Goal: Task Accomplishment & Management: Complete application form

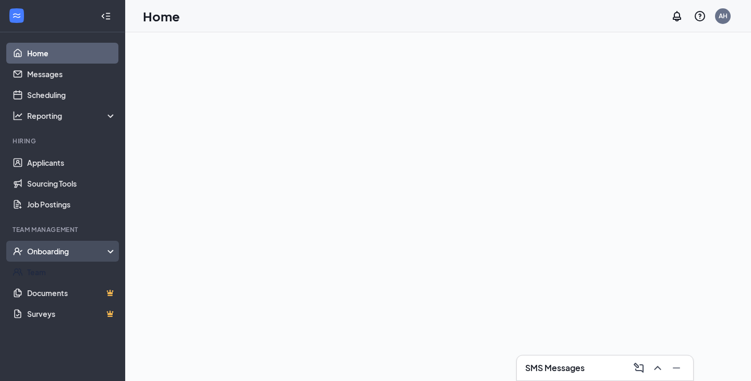
click at [80, 243] on div "Onboarding" at bounding box center [62, 251] width 125 height 21
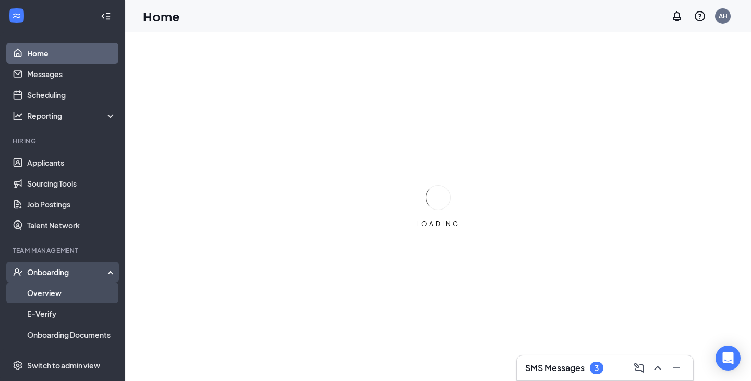
click at [56, 290] on link "Overview" at bounding box center [71, 293] width 89 height 21
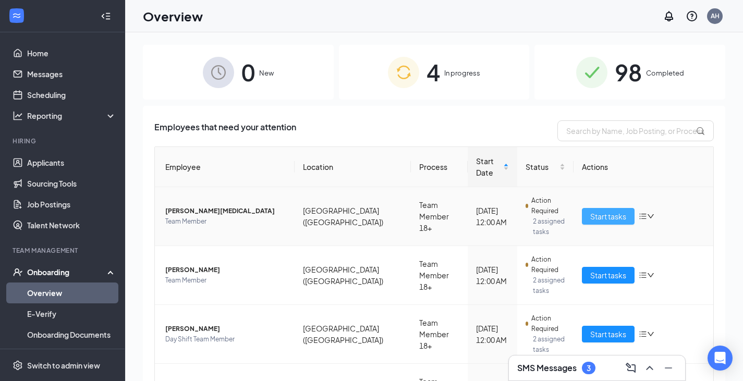
click at [605, 211] on span "Start tasks" at bounding box center [608, 216] width 36 height 11
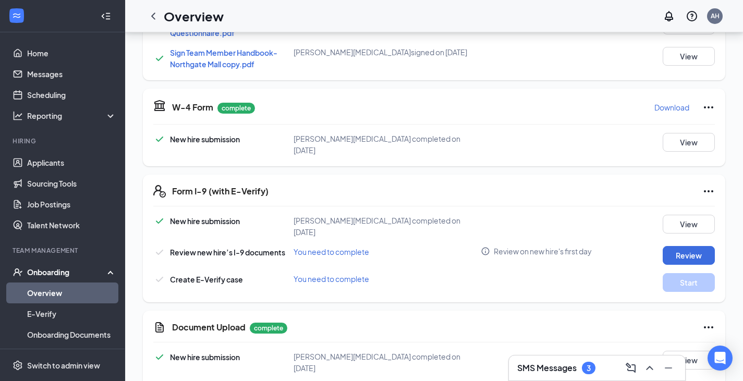
scroll to position [468, 0]
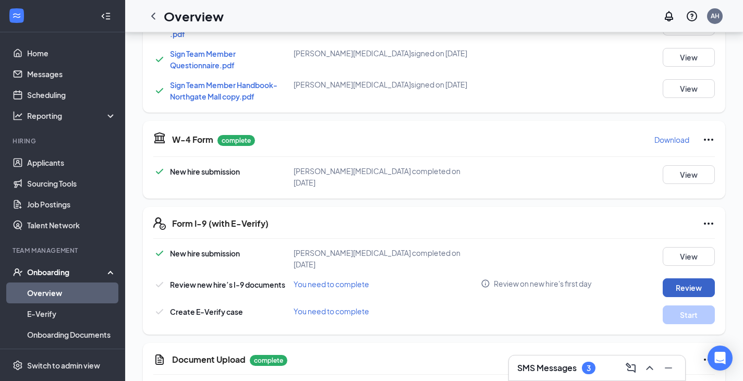
click at [687, 279] on button "Review" at bounding box center [689, 288] width 52 height 19
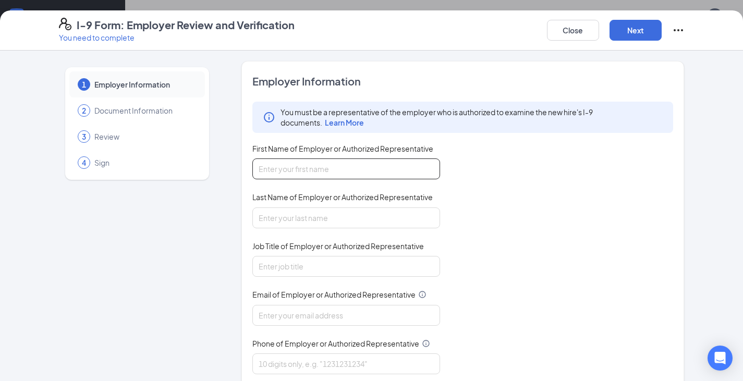
click at [268, 169] on input "First Name of Employer or Authorized Representative" at bounding box center [346, 169] width 188 height 21
type input "k"
type input "Karissa"
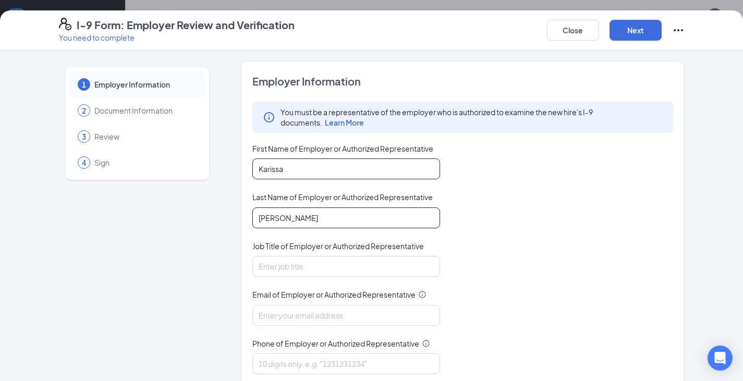
type input "rainey"
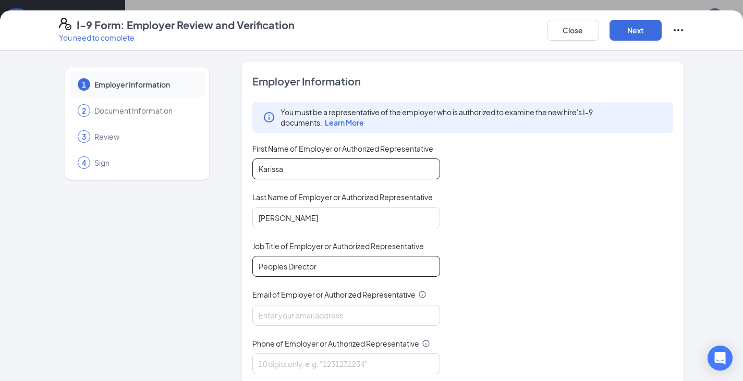
type input "Peoples Director"
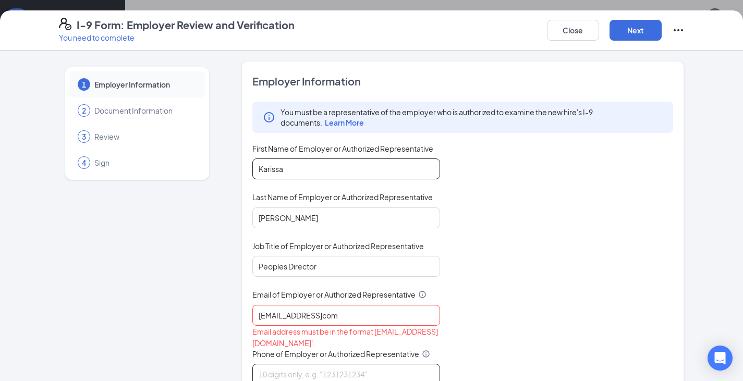
scroll to position [4, 0]
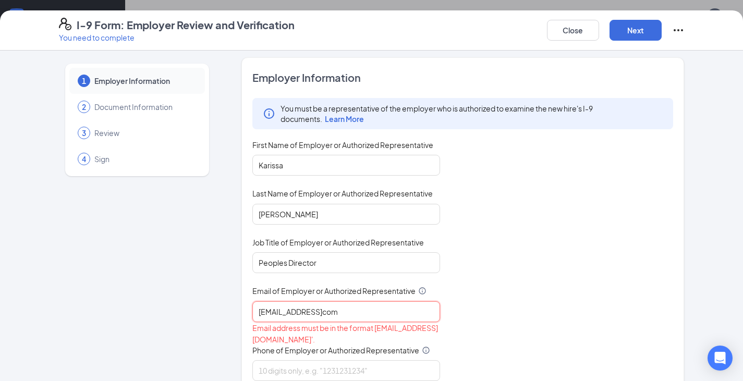
click at [308, 311] on input "k.vonyel@gmailcom" at bounding box center [346, 311] width 188 height 21
click at [310, 314] on input "k.vonyel@gmailcom" at bounding box center [346, 311] width 188 height 21
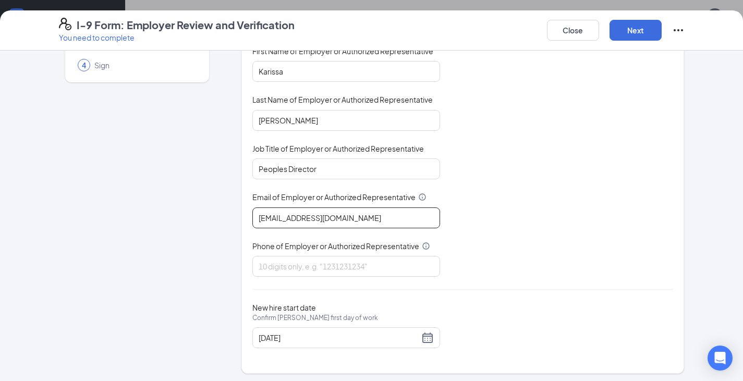
scroll to position [101, 0]
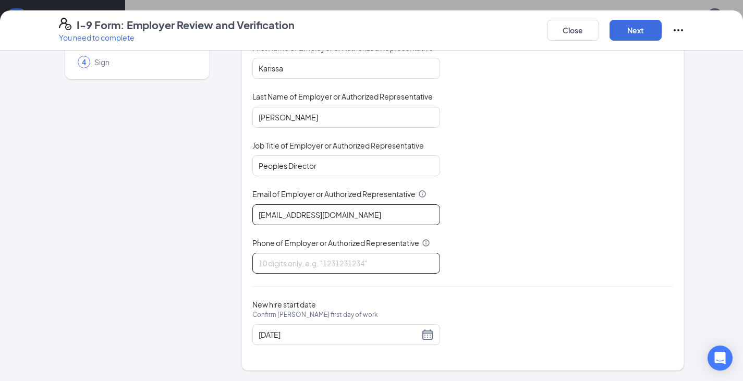
type input "k.vonyel@gmail.com"
click at [322, 254] on input "Phone of Employer or Authorized Representative" at bounding box center [346, 263] width 188 height 21
type input "8653071497"
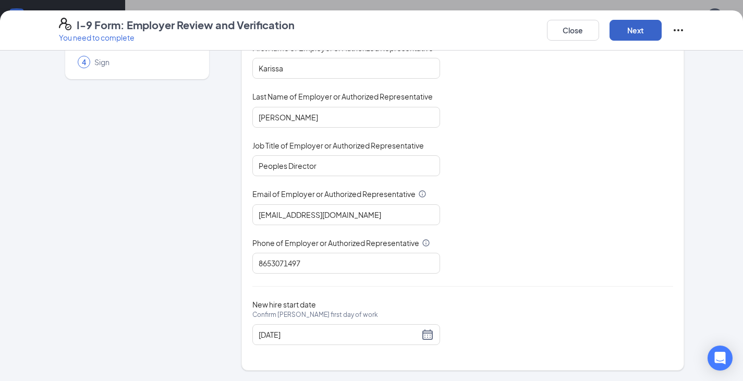
click at [642, 33] on button "Next" at bounding box center [636, 30] width 52 height 21
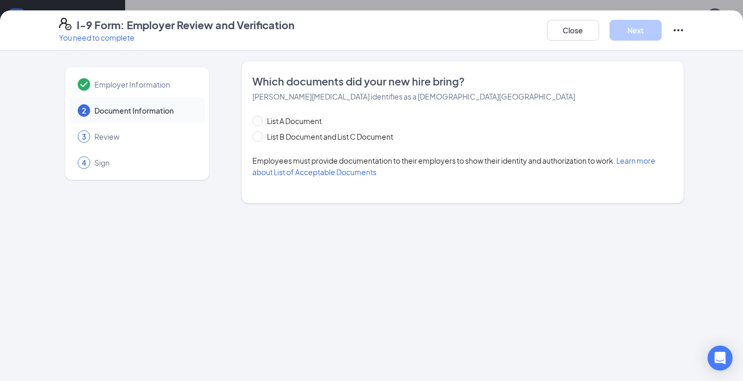
scroll to position [0, 0]
click at [257, 137] on input "List B Document and List C Document" at bounding box center [255, 134] width 7 height 7
radio input "true"
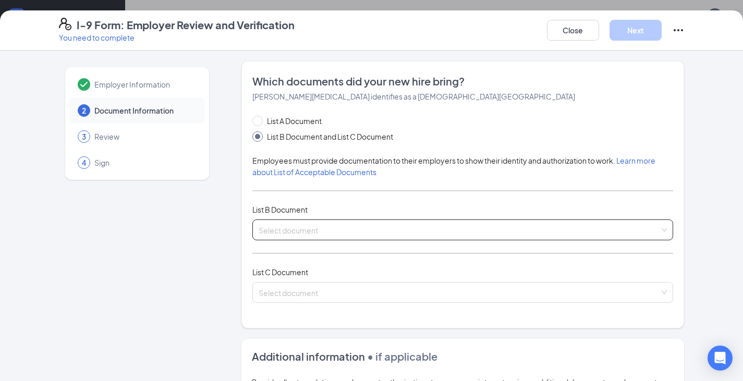
click at [259, 232] on input "search" at bounding box center [460, 228] width 402 height 16
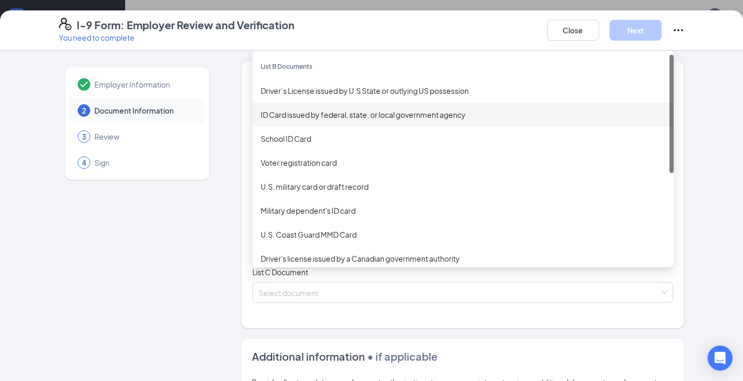
click at [320, 118] on div "ID Card issued by federal, state, or local government agency" at bounding box center [463, 114] width 405 height 11
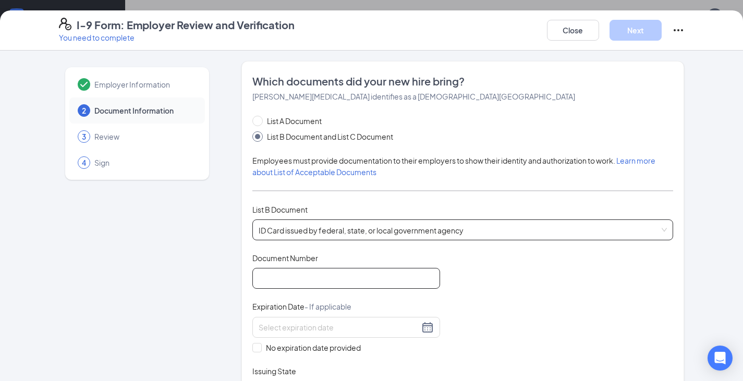
click at [327, 272] on input "Document Number" at bounding box center [346, 278] width 188 height 21
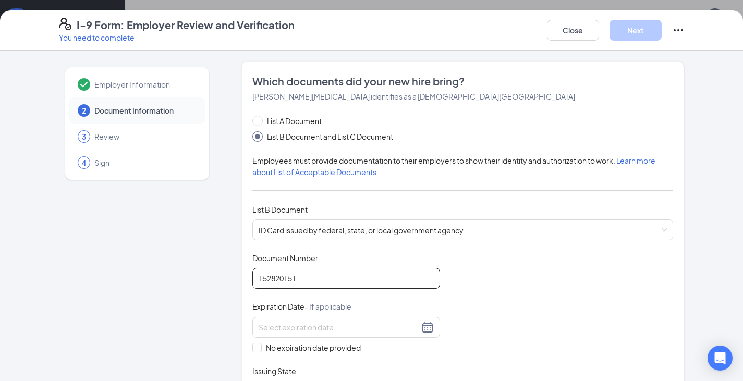
type input "152820151"
click at [290, 340] on div "No expiration date provided" at bounding box center [346, 335] width 188 height 37
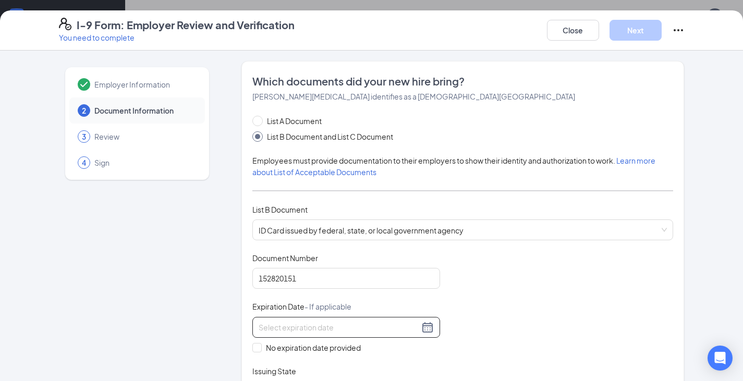
click at [290, 328] on input at bounding box center [339, 327] width 161 height 11
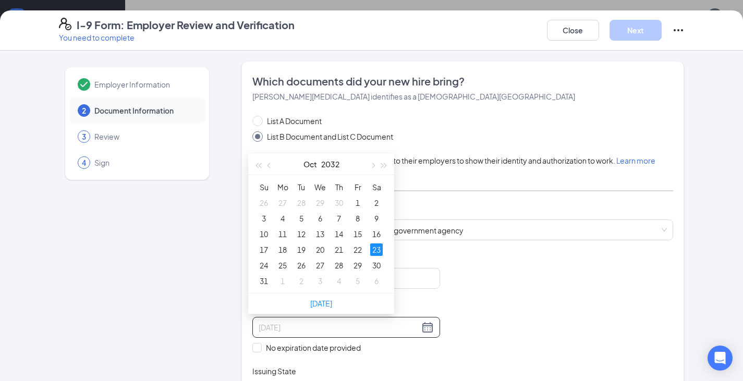
click at [373, 247] on div "23" at bounding box center [376, 250] width 13 height 13
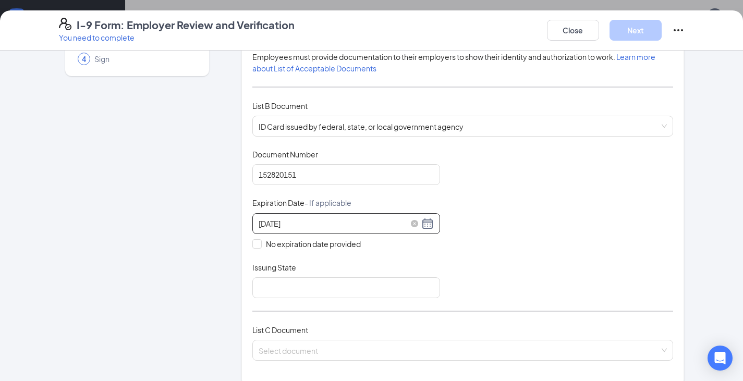
scroll to position [104, 0]
type input "10/23/2032"
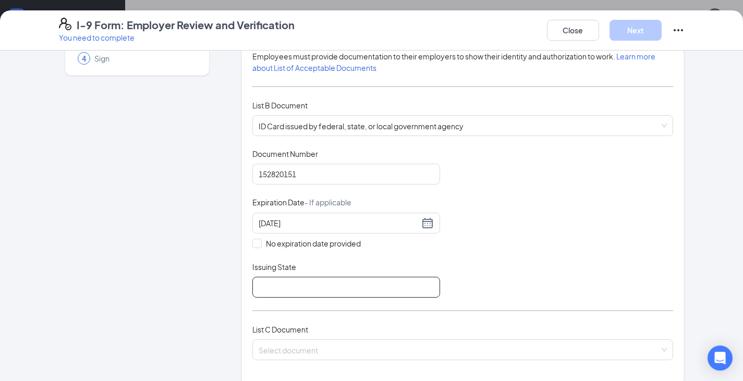
click at [271, 297] on input "Issuing State" at bounding box center [346, 287] width 188 height 21
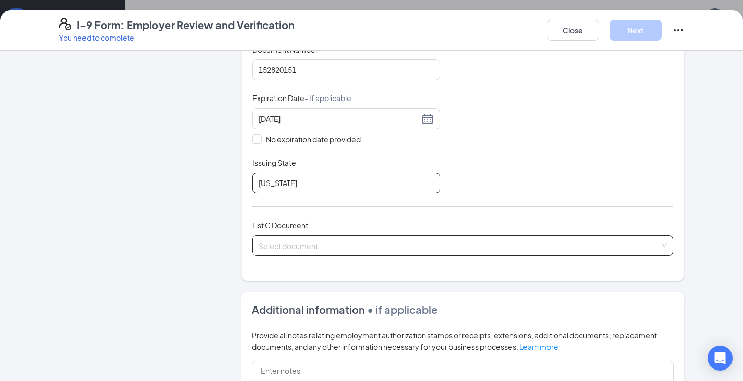
type input "Tennessee"
click at [274, 240] on input "search" at bounding box center [460, 244] width 402 height 16
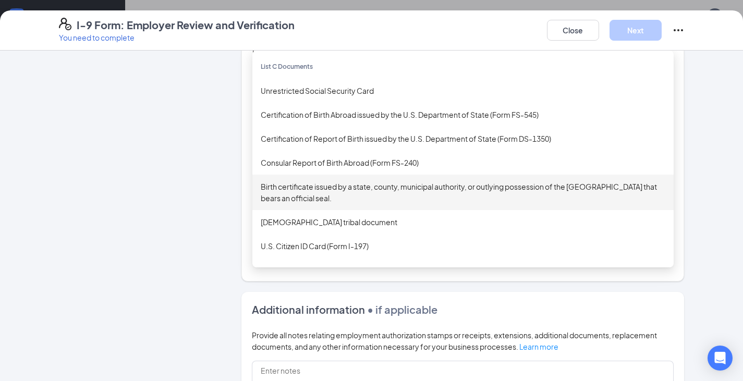
click at [321, 193] on div "Birth certificate issued by a state, county, municipal authority, or outlying p…" at bounding box center [463, 192] width 405 height 23
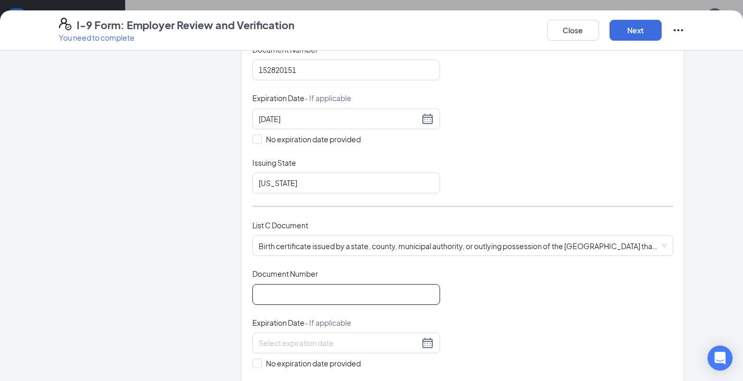
click at [357, 284] on input "Document Number" at bounding box center [346, 294] width 188 height 21
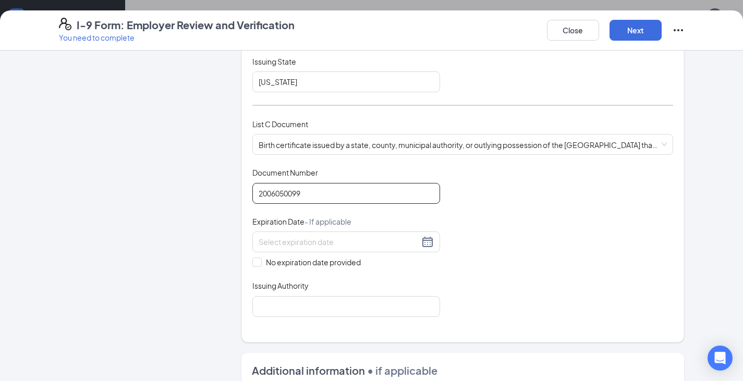
scroll to position [313, 0]
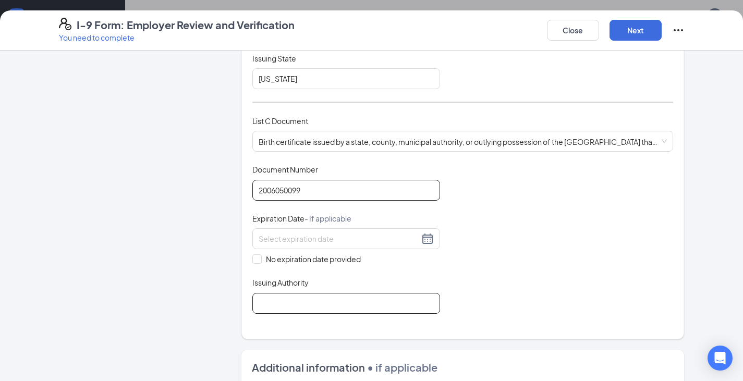
type input "2006050099"
click at [284, 310] on input "Issuing Authority" at bounding box center [346, 303] width 188 height 21
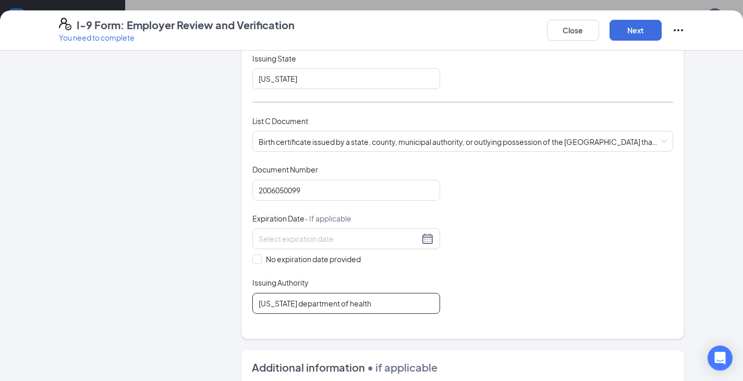
click at [346, 303] on input "Tennessee department of health" at bounding box center [346, 303] width 188 height 21
click at [298, 304] on input "Tennessee department of Health" at bounding box center [346, 303] width 188 height 21
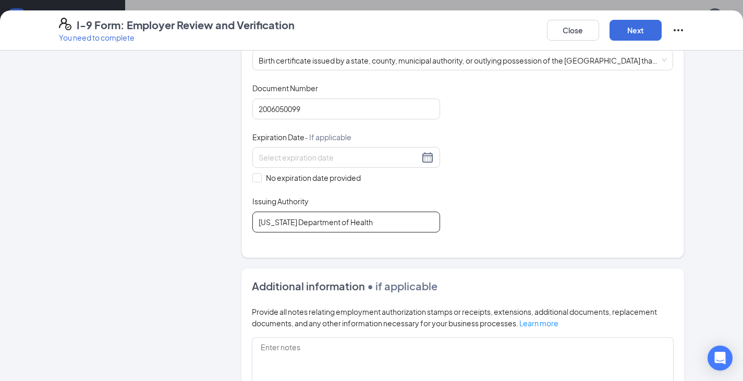
scroll to position [391, 0]
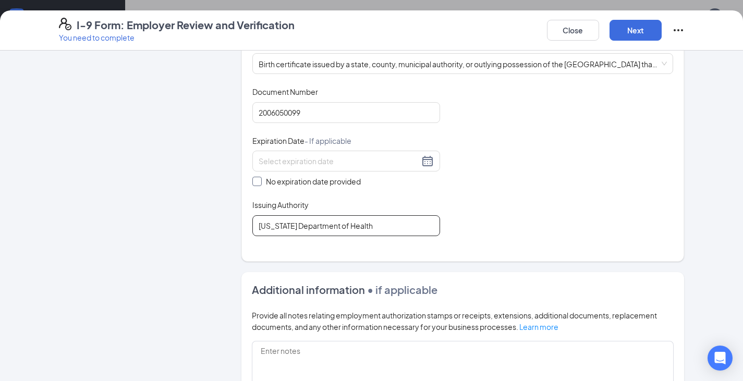
type input "Tennessee Department of Health"
click at [255, 180] on input "No expiration date provided" at bounding box center [255, 180] width 7 height 7
checkbox input "true"
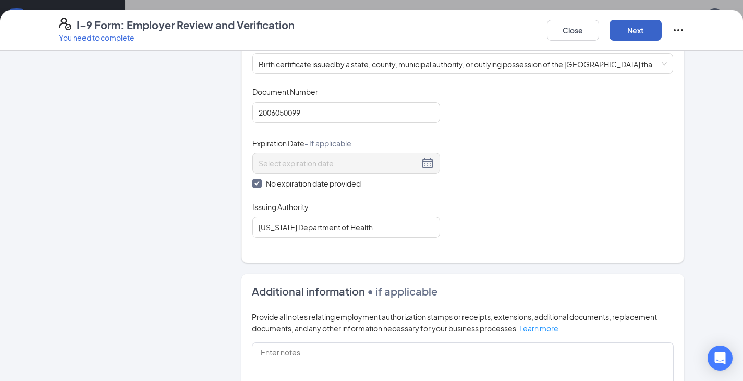
click at [659, 34] on button "Next" at bounding box center [636, 30] width 52 height 21
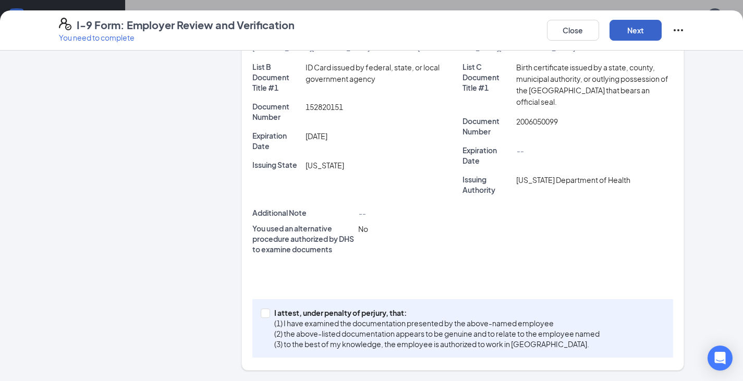
scroll to position [252, 0]
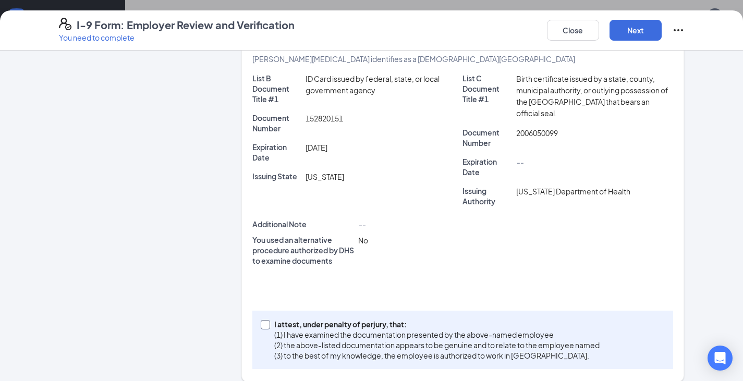
click at [265, 321] on label "I attest, under penalty of perjury, that: (1) I have examined the documentation…" at bounding box center [432, 340] width 343 height 42
click at [265, 321] on input "I attest, under penalty of perjury, that: (1) I have examined the documentation…" at bounding box center [264, 323] width 7 height 7
checkbox input "true"
click at [653, 29] on button "Next" at bounding box center [636, 30] width 52 height 21
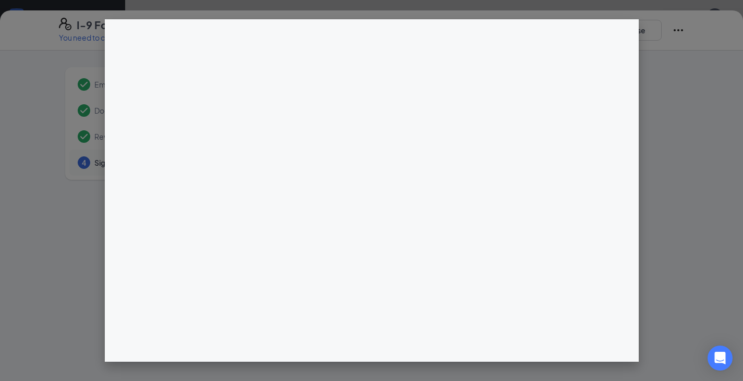
scroll to position [677, 0]
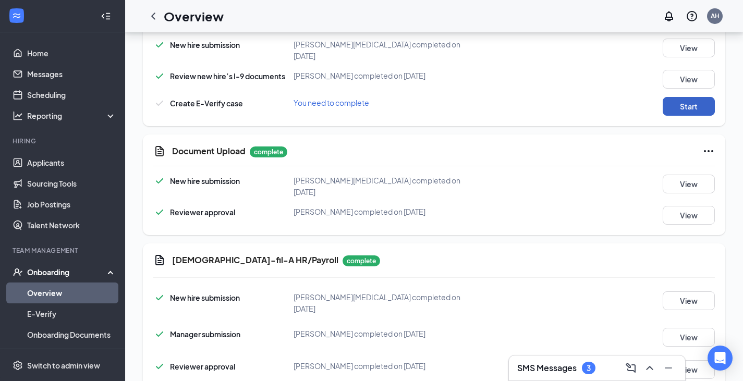
click at [686, 97] on button "Start" at bounding box center [689, 106] width 52 height 19
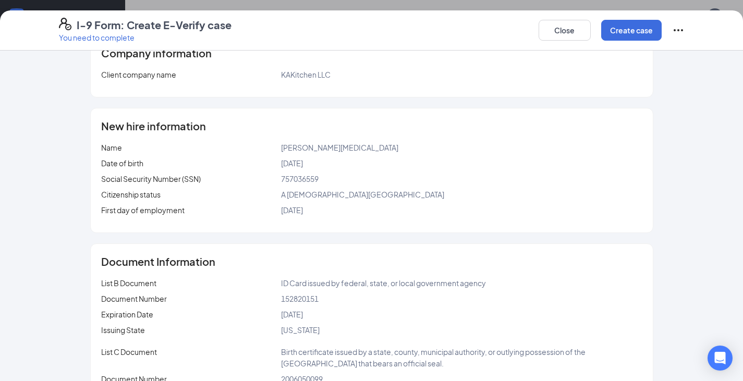
scroll to position [130, 0]
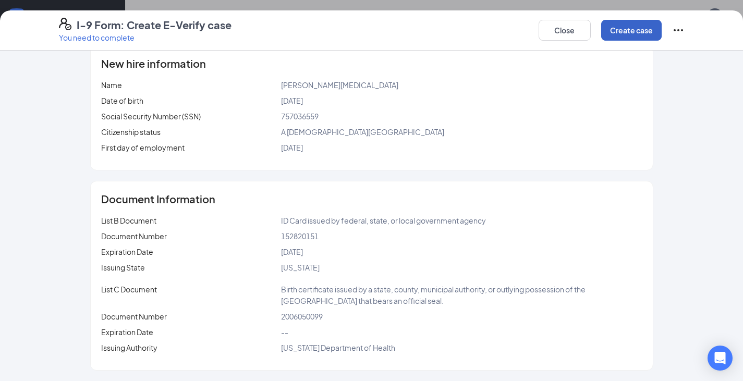
click at [650, 26] on button "Create case" at bounding box center [631, 30] width 61 height 21
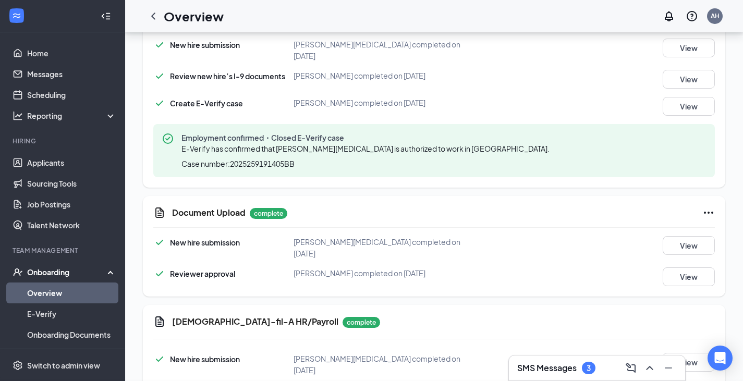
scroll to position [259, 0]
click at [55, 309] on link "E-Verify" at bounding box center [71, 314] width 89 height 21
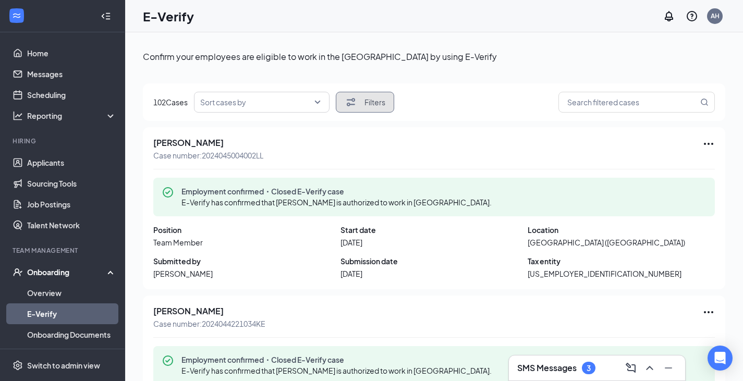
click at [361, 99] on button "Filters" at bounding box center [365, 102] width 58 height 21
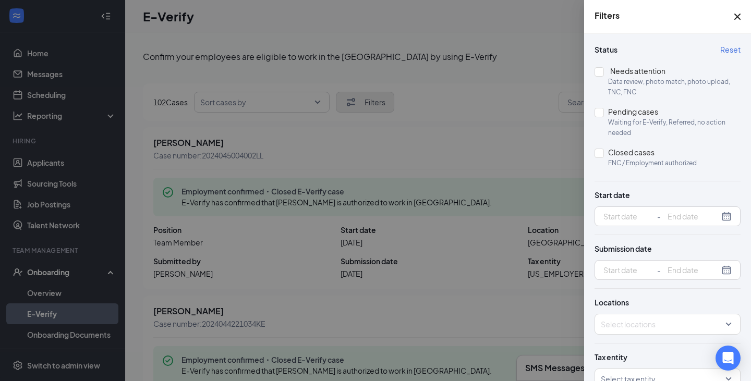
click at [361, 99] on div at bounding box center [375, 190] width 751 height 381
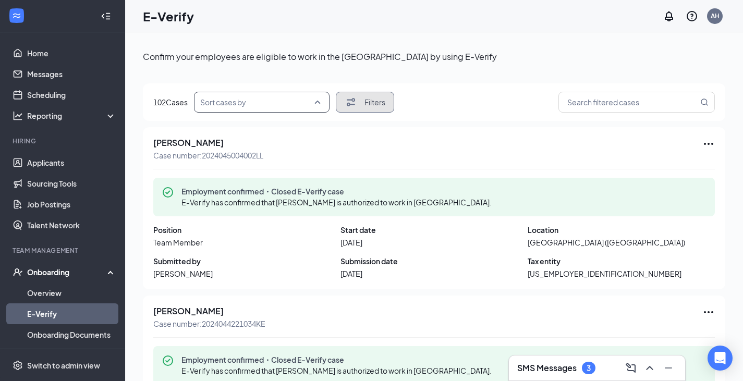
click at [321, 106] on div "Sort cases by" at bounding box center [262, 102] width 136 height 21
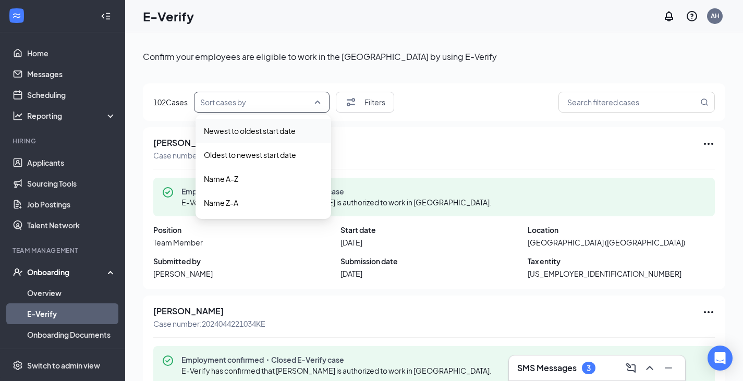
click at [303, 128] on span "Newest to oldest start date" at bounding box center [263, 130] width 119 height 11
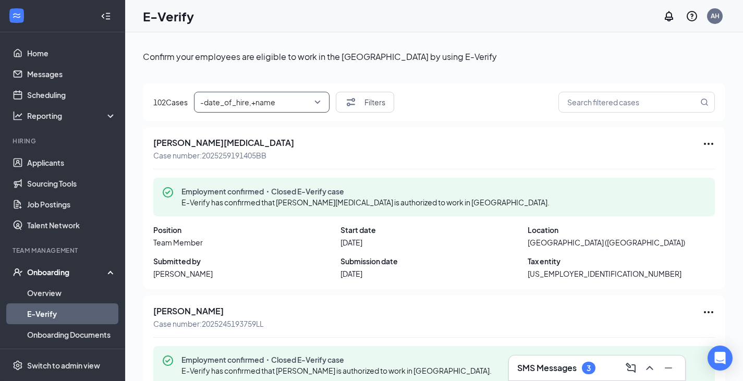
click at [703, 142] on icon "Ellipses" at bounding box center [709, 144] width 13 height 13
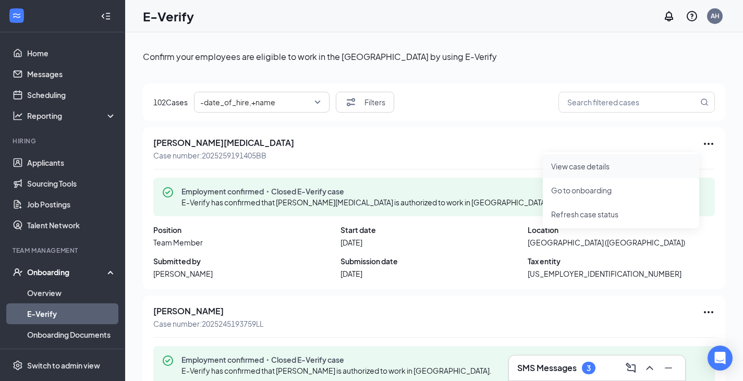
click at [604, 166] on span "View case details" at bounding box center [621, 166] width 140 height 11
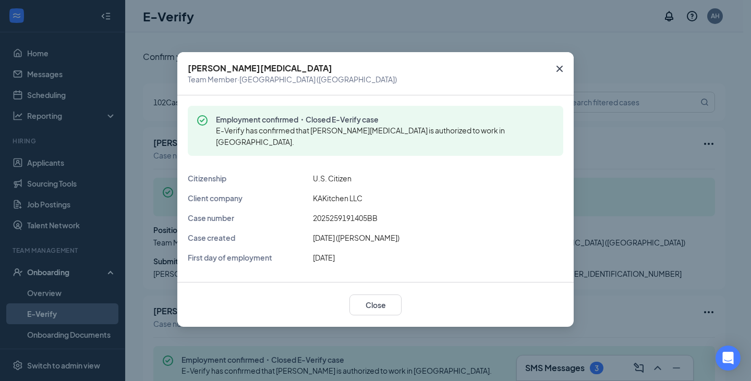
click at [561, 61] on span "Close" at bounding box center [560, 69] width 28 height 28
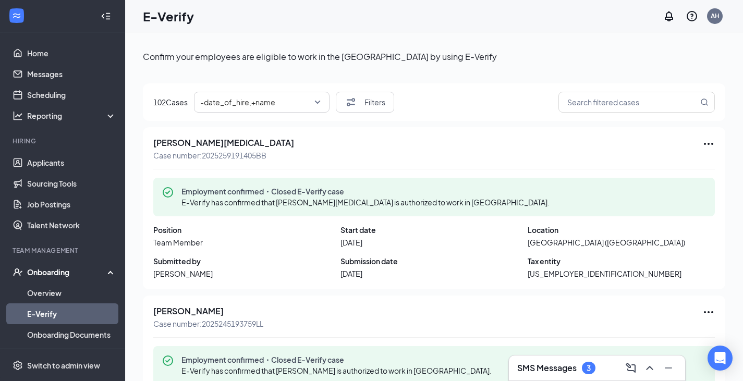
click at [31, 283] on div "Onboarding" at bounding box center [62, 272] width 125 height 21
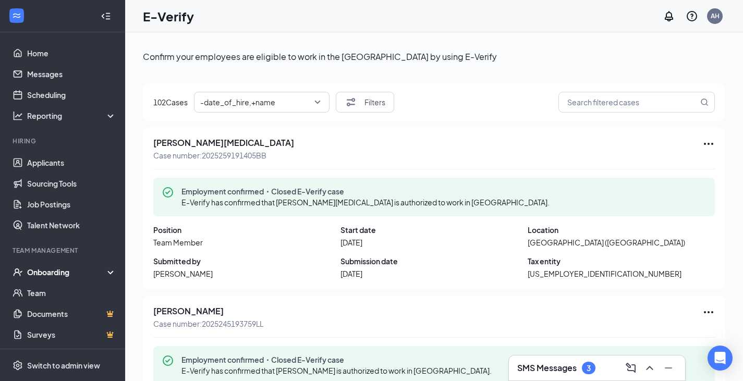
click at [30, 273] on div "Onboarding" at bounding box center [67, 272] width 80 height 10
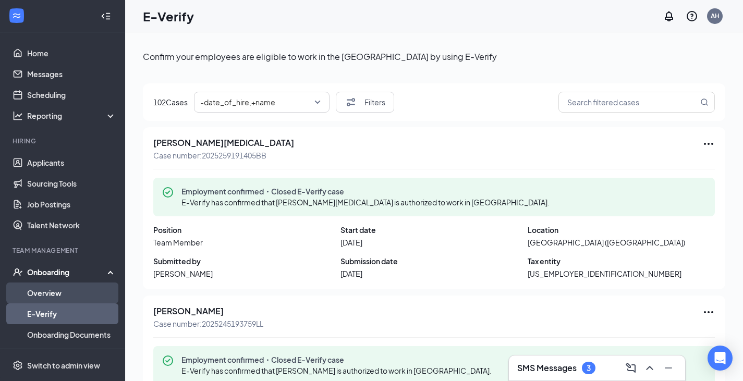
click at [36, 288] on link "Overview" at bounding box center [71, 293] width 89 height 21
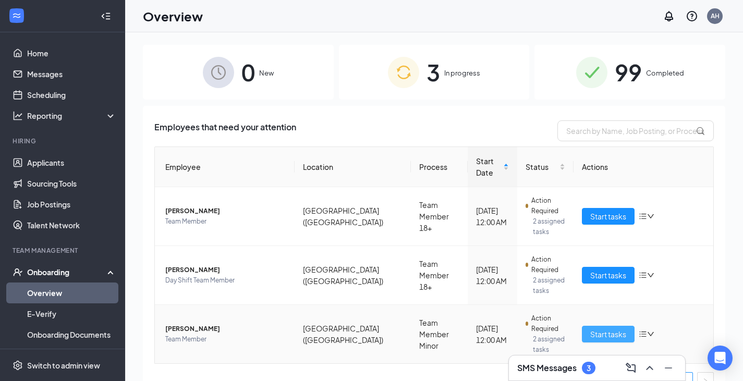
click at [601, 329] on span "Start tasks" at bounding box center [608, 334] width 36 height 11
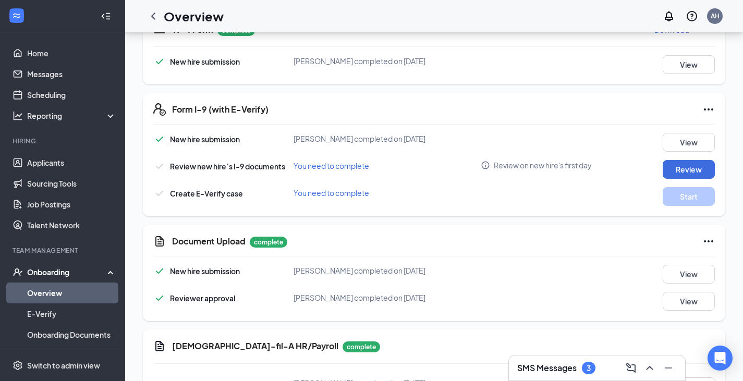
scroll to position [522, 0]
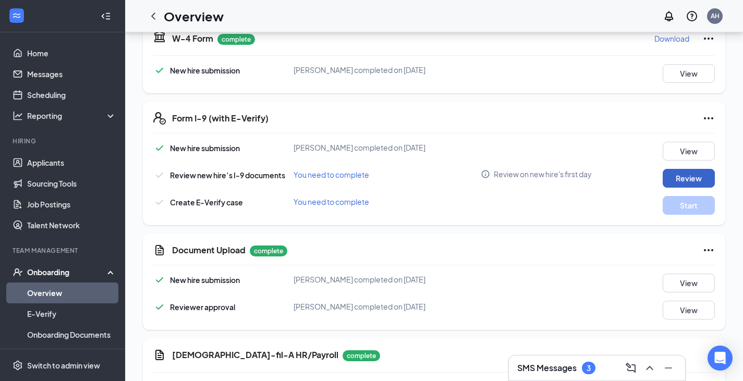
click at [708, 171] on button "Review" at bounding box center [689, 178] width 52 height 19
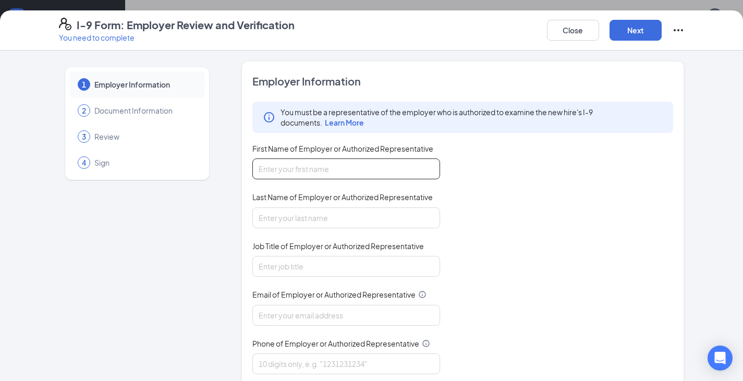
click at [393, 175] on input "First Name of Employer or Authorized Representative" at bounding box center [346, 169] width 188 height 21
type input "Karissa"
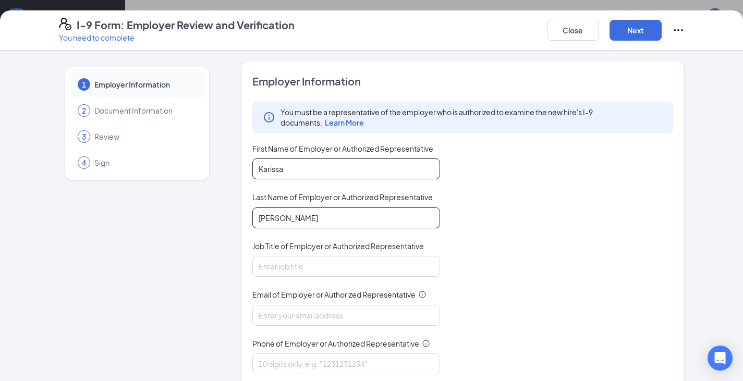
type input "Rainey"
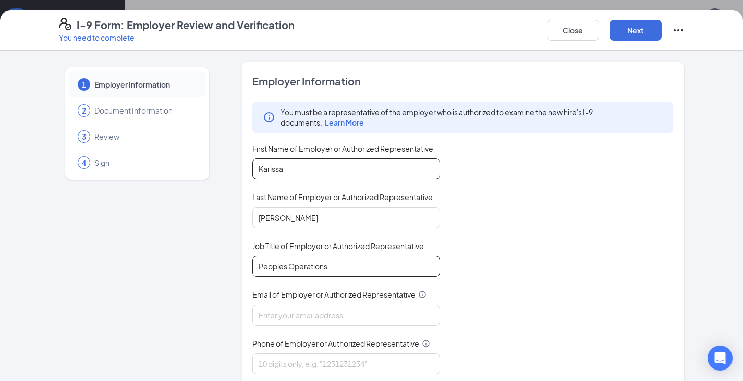
type input "Peoples Operations"
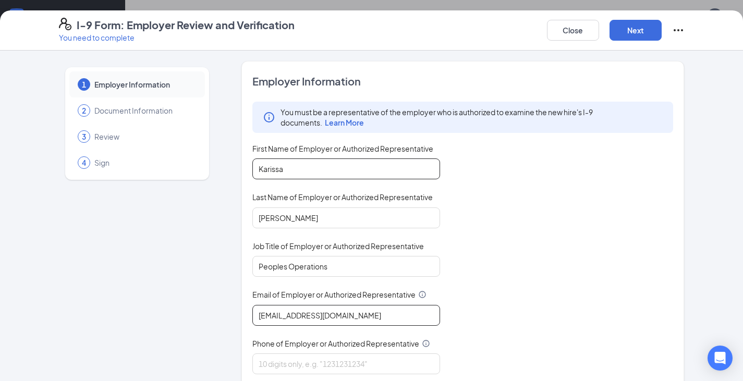
type input "k.vonyel@gmail.com"
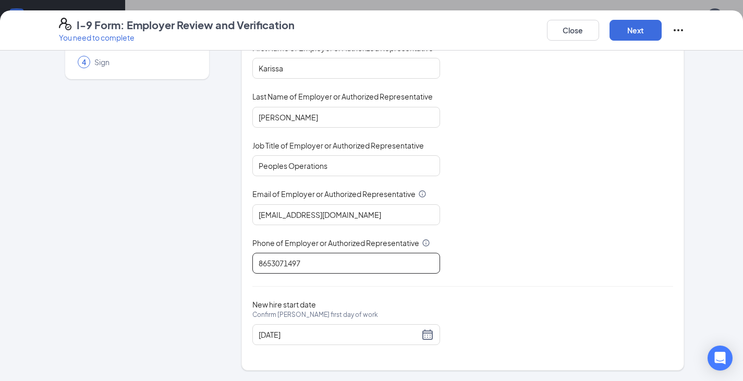
scroll to position [642, 0]
type input "8653071497"
click at [621, 28] on button "Next" at bounding box center [636, 30] width 52 height 21
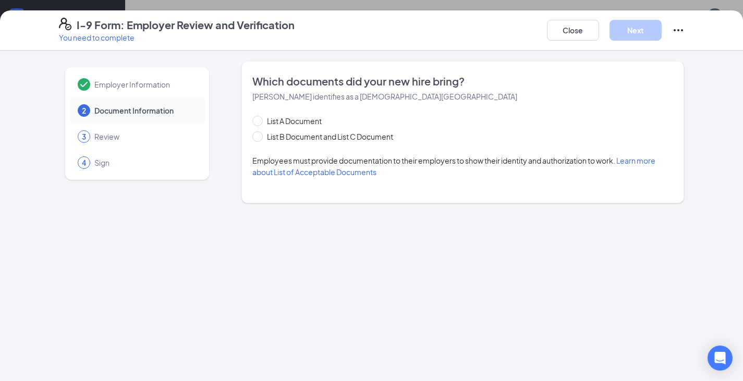
scroll to position [0, 0]
click at [261, 138] on span at bounding box center [257, 136] width 10 height 10
click at [260, 138] on input "List B Document and List C Document" at bounding box center [255, 134] width 7 height 7
radio input "true"
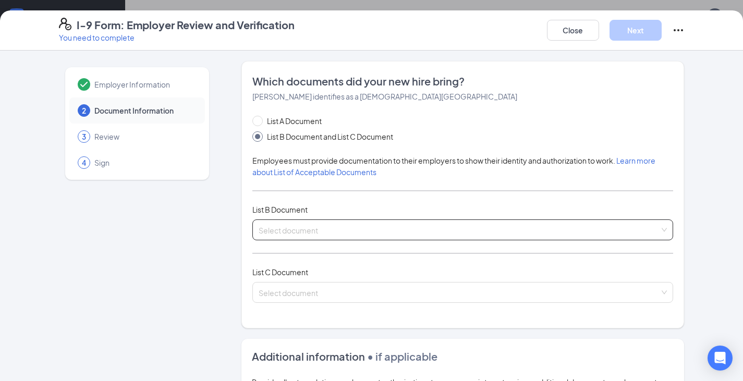
click at [287, 229] on input "search" at bounding box center [460, 228] width 402 height 16
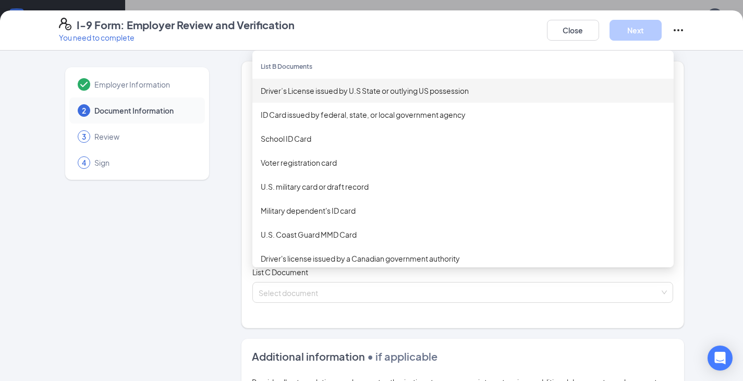
click at [301, 88] on div "Driver’s License issued by U.S State or outlying US possession" at bounding box center [463, 90] width 405 height 11
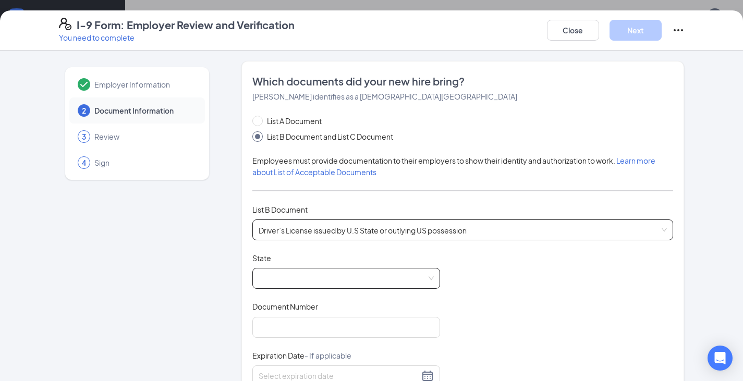
click at [299, 278] on span at bounding box center [346, 279] width 175 height 20
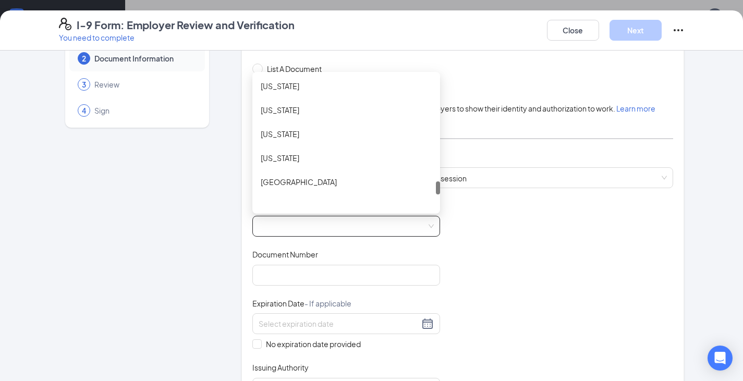
scroll to position [1054, 0]
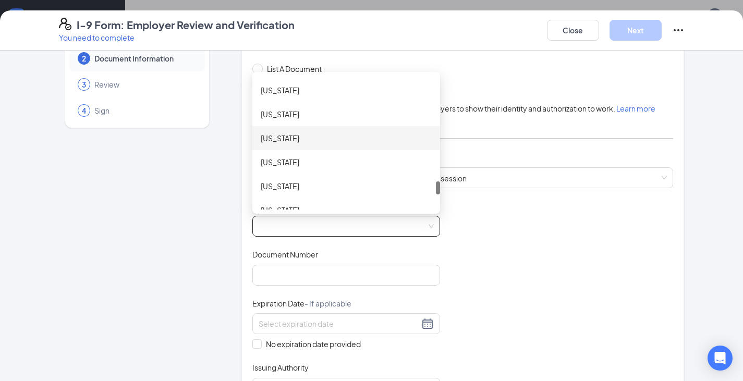
click at [278, 134] on div "Tennessee" at bounding box center [346, 137] width 171 height 11
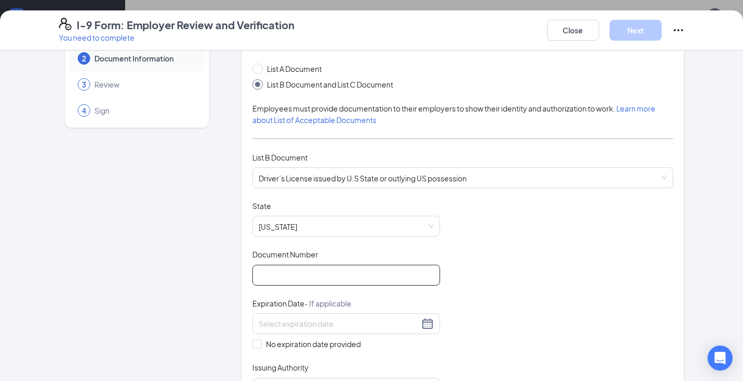
click at [299, 270] on input "Document Number" at bounding box center [346, 275] width 188 height 21
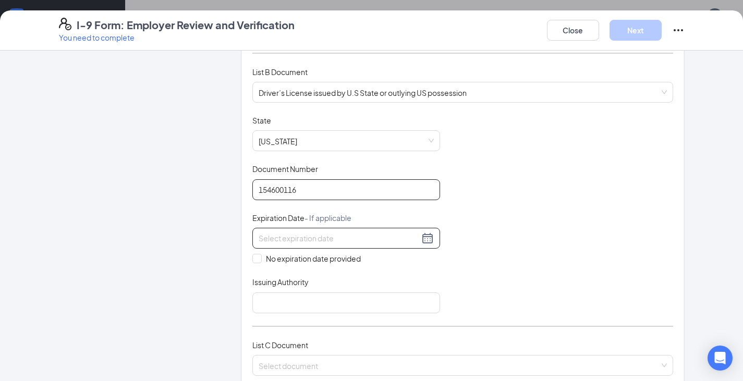
scroll to position [156, 0]
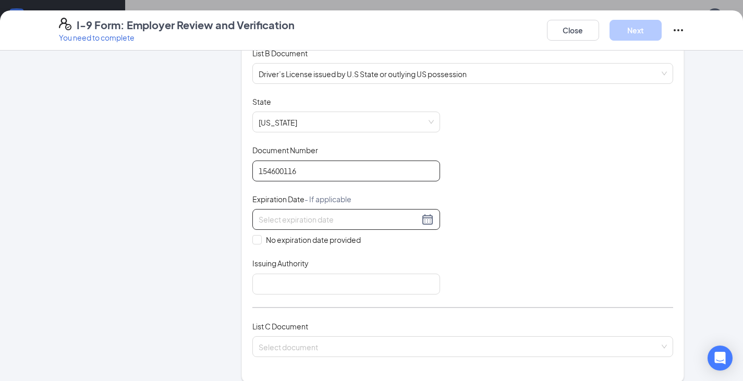
type input "154600116"
click at [261, 216] on input at bounding box center [339, 219] width 161 height 11
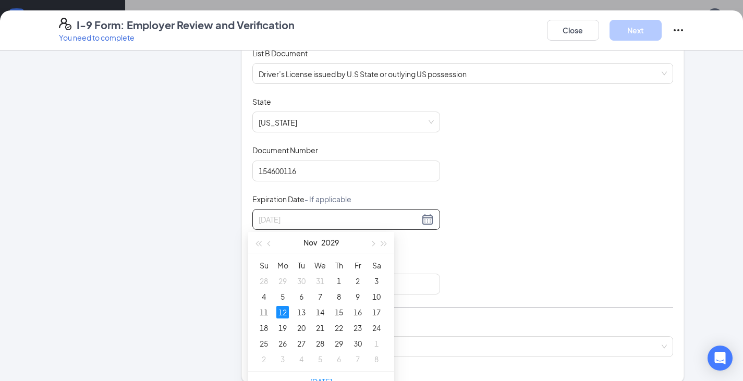
click at [282, 311] on div "12" at bounding box center [282, 312] width 13 height 13
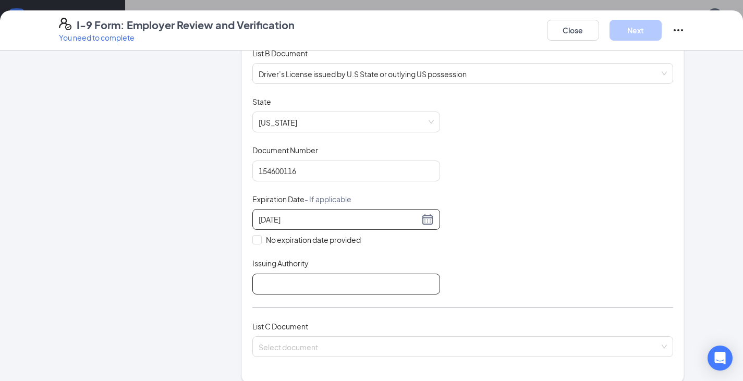
type input "11/12/2029"
click at [275, 275] on input "Issuing Authority" at bounding box center [346, 284] width 188 height 21
type input "Tennessee"
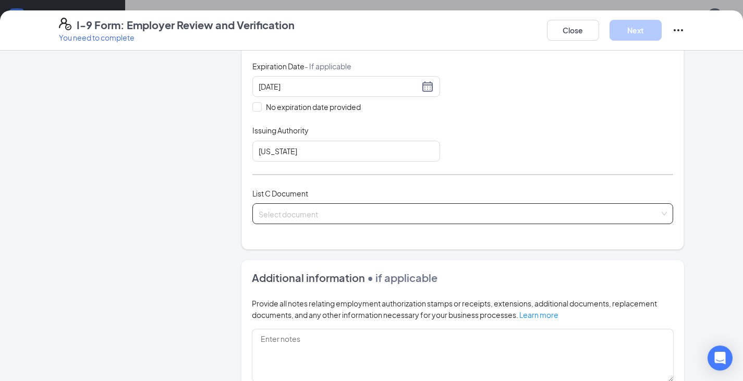
scroll to position [313, 0]
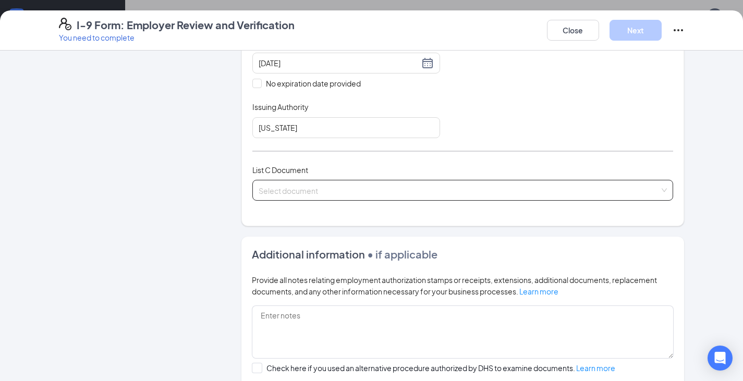
click at [293, 187] on div "Select document" at bounding box center [462, 190] width 421 height 21
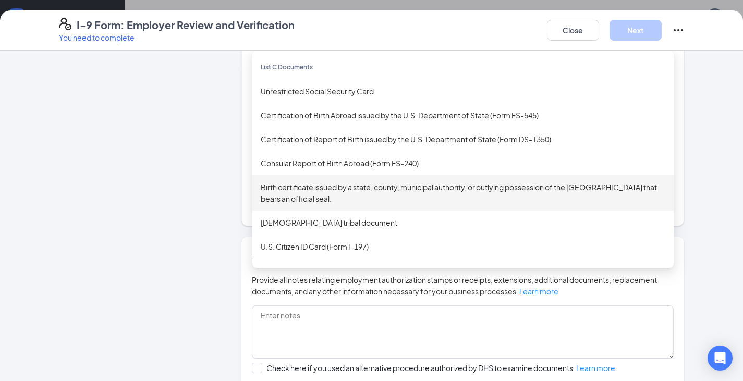
click at [292, 198] on div "Birth certificate issued by a state, county, municipal authority, or outlying p…" at bounding box center [463, 193] width 405 height 23
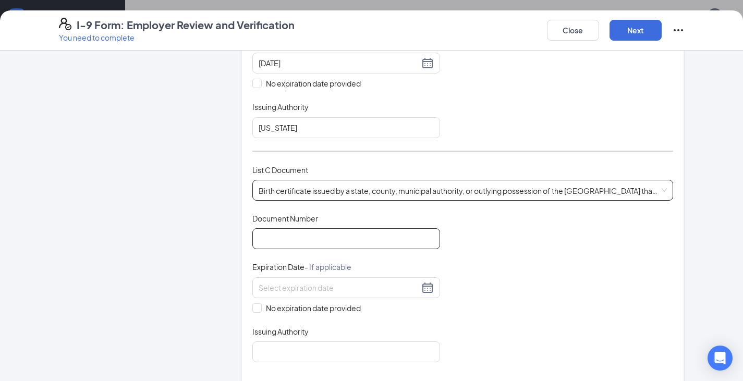
click at [289, 233] on input "Document Number" at bounding box center [346, 238] width 188 height 21
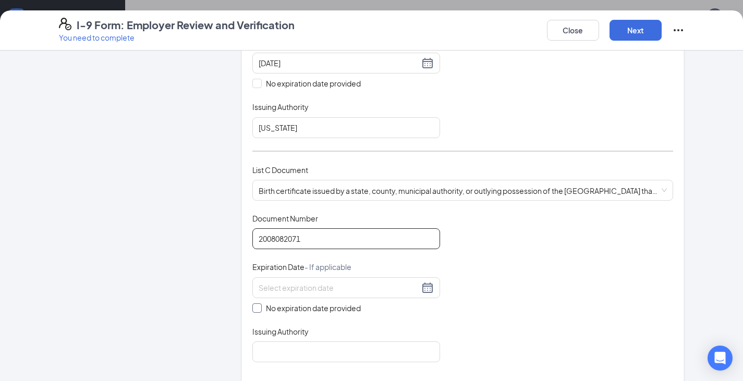
type input "2008082071"
click at [255, 308] on input "No expiration date provided" at bounding box center [255, 307] width 7 height 7
checkbox input "true"
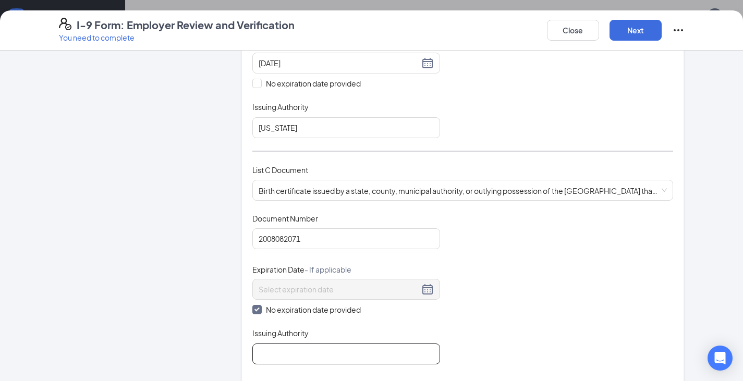
click at [269, 357] on input "Issuing Authority" at bounding box center [346, 354] width 188 height 21
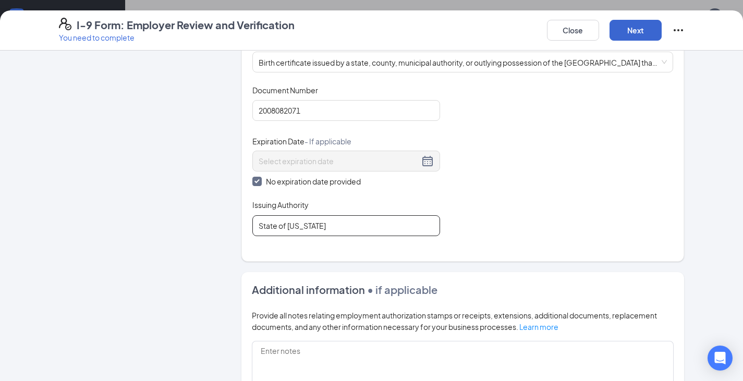
type input "State of Tennessee"
click at [621, 25] on button "Next" at bounding box center [636, 30] width 52 height 21
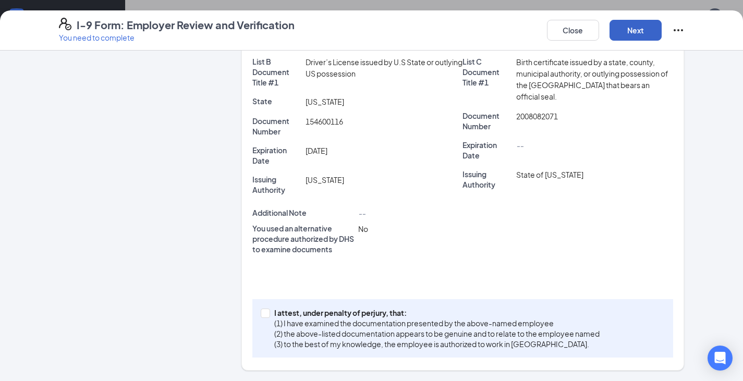
scroll to position [269, 0]
click at [261, 312] on input "I attest, under penalty of perjury, that: (1) I have examined the documentation…" at bounding box center [264, 312] width 7 height 7
checkbox input "true"
click at [643, 21] on button "Next" at bounding box center [636, 30] width 52 height 21
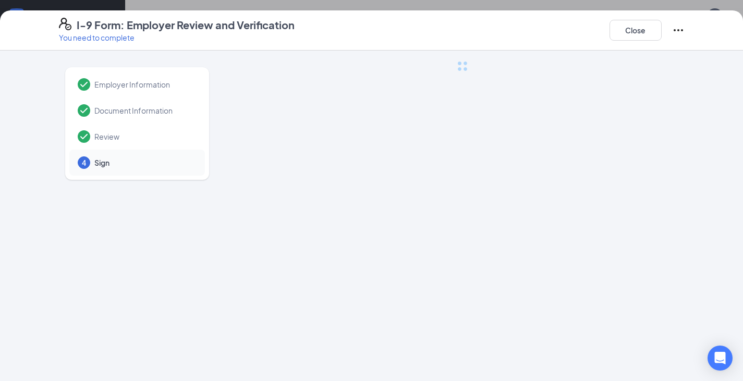
scroll to position [0, 0]
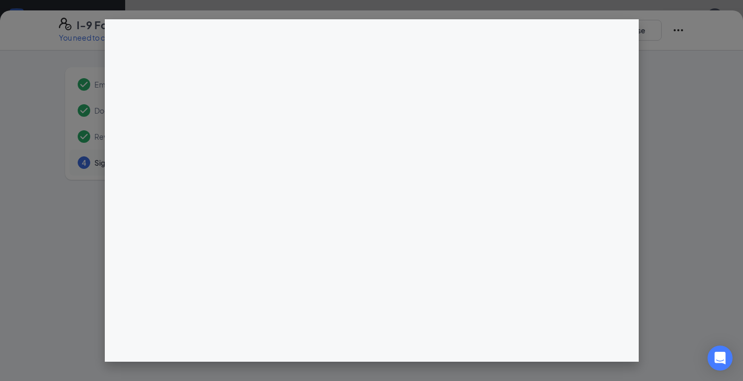
click at [628, 14] on div at bounding box center [371, 190] width 743 height 381
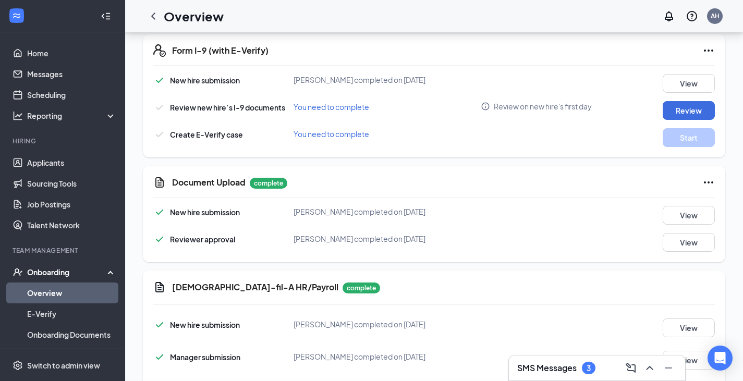
click at [369, 152] on div "I-9 Form: Employer Review and Verification You need to complete Close Employer …" at bounding box center [371, 190] width 743 height 381
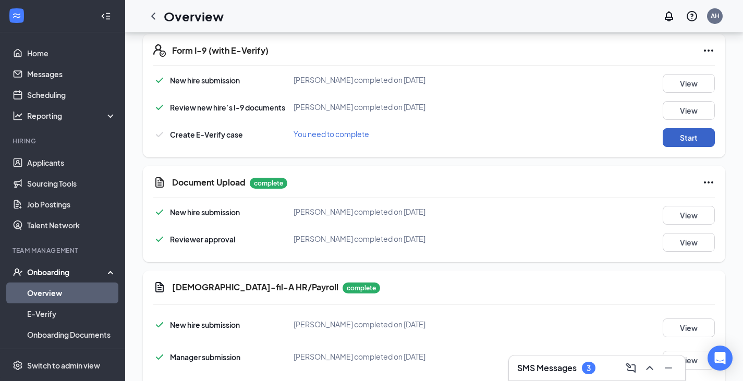
click at [666, 140] on button "Start" at bounding box center [689, 137] width 52 height 19
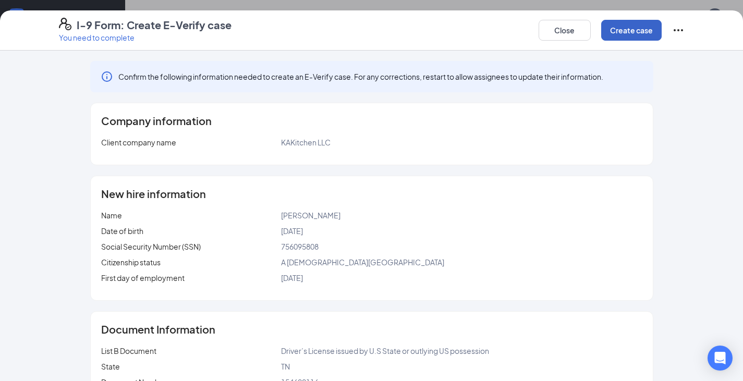
click at [631, 36] on button "Create case" at bounding box center [631, 30] width 61 height 21
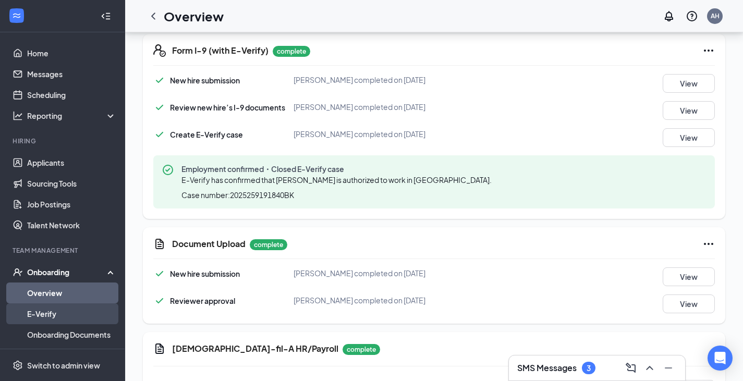
click at [83, 310] on link "E-Verify" at bounding box center [71, 314] width 89 height 21
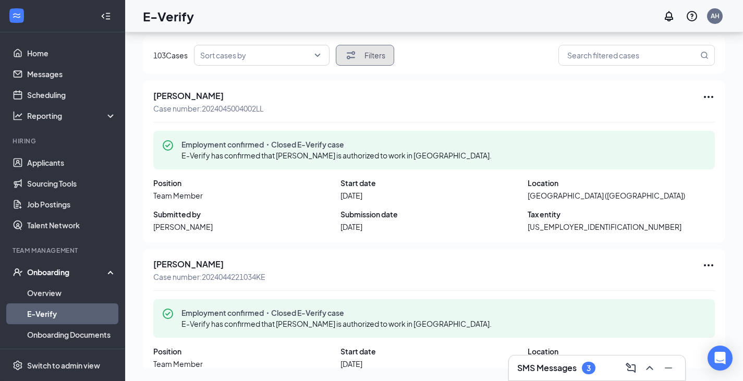
click at [361, 52] on button "Filters" at bounding box center [365, 55] width 58 height 21
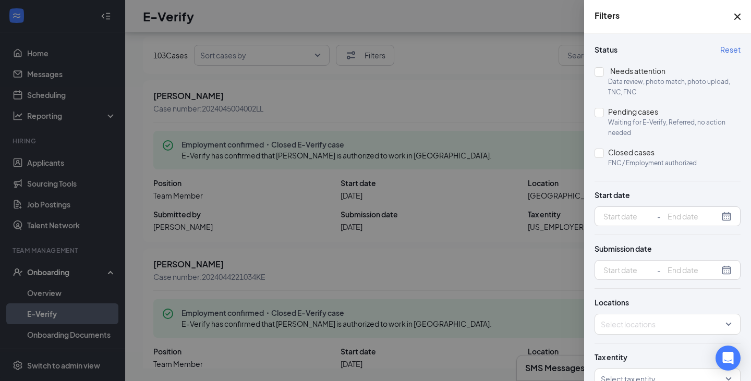
click at [462, 63] on div at bounding box center [375, 190] width 751 height 381
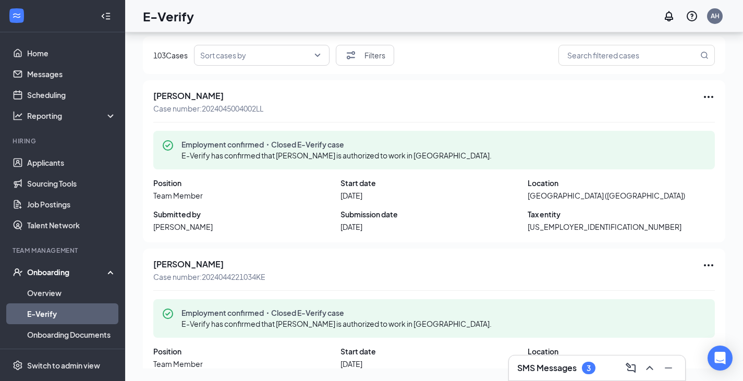
click at [267, 40] on div "103 Cases Sort cases by Filters" at bounding box center [434, 56] width 583 height 38
click at [260, 56] on input "search" at bounding box center [258, 55] width 116 height 20
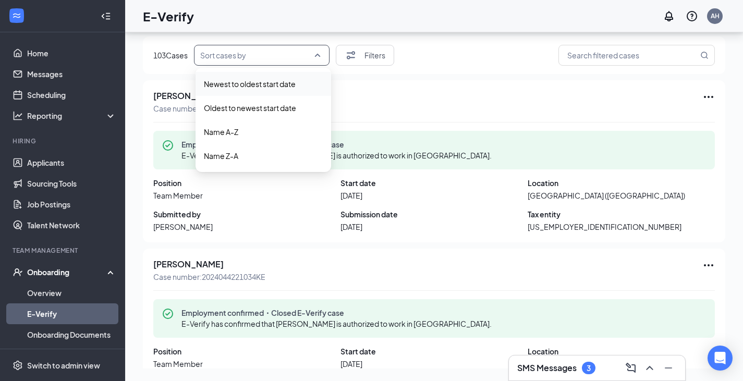
click at [249, 87] on span "Newest to oldest start date" at bounding box center [250, 83] width 92 height 11
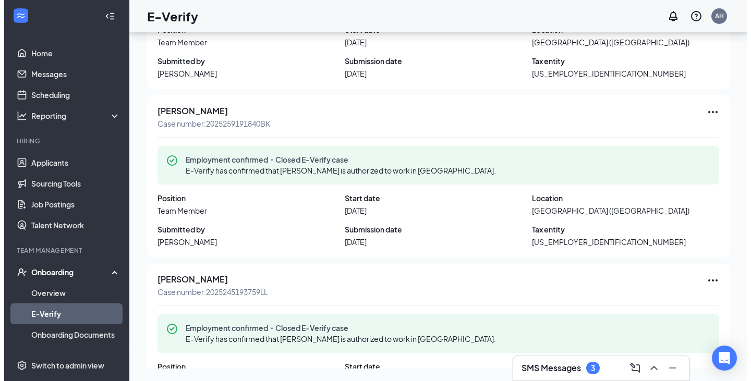
scroll to position [156, 0]
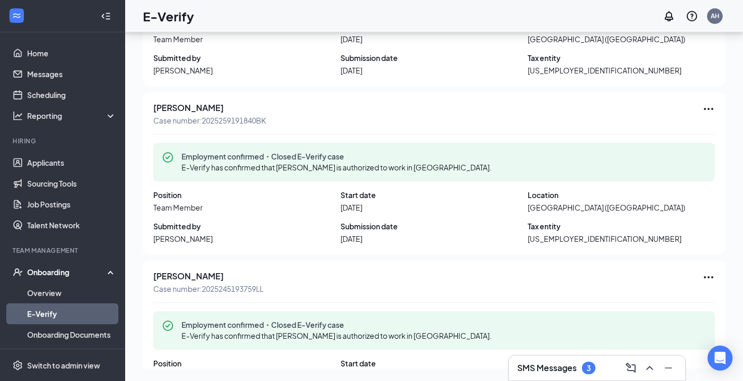
click at [687, 96] on div "Miriam Fazio-Vives Case number: 2025259191840BK Employment confirmed・Closed E-V…" at bounding box center [434, 173] width 583 height 162
click at [703, 113] on icon "Ellipses" at bounding box center [709, 109] width 13 height 13
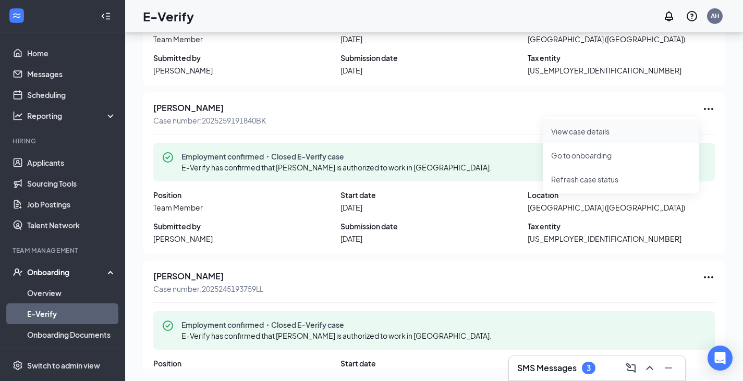
click at [647, 129] on span "View case details" at bounding box center [621, 131] width 140 height 11
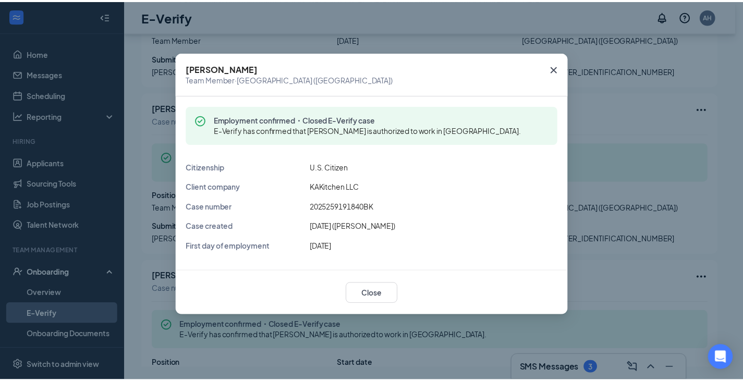
scroll to position [156, 0]
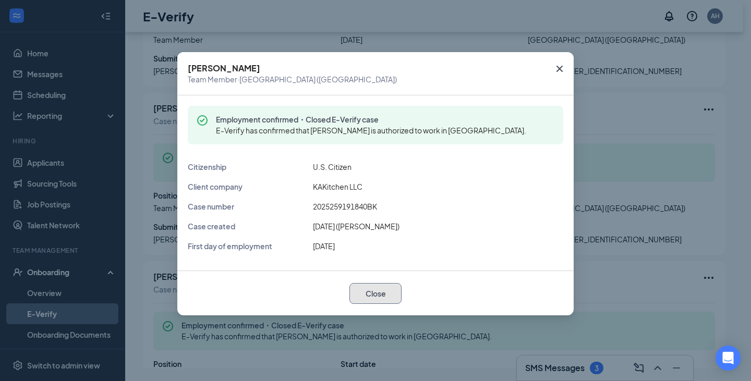
click at [376, 295] on button "Close" at bounding box center [375, 293] width 52 height 21
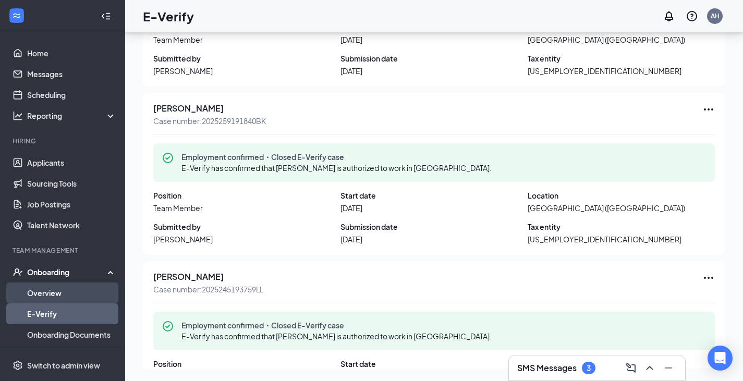
click at [66, 286] on link "Overview" at bounding box center [71, 293] width 89 height 21
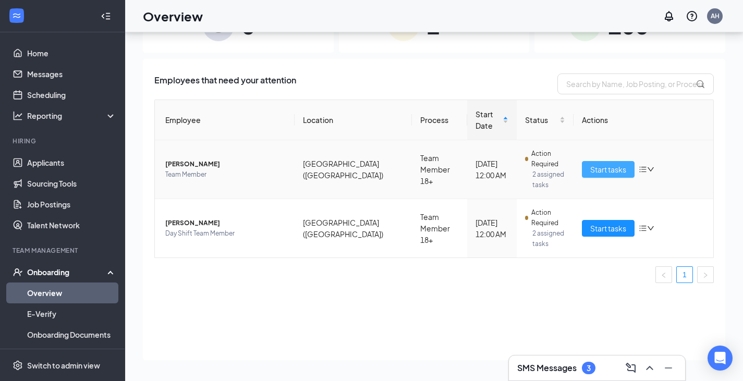
click at [619, 161] on button "Start tasks" at bounding box center [608, 169] width 53 height 17
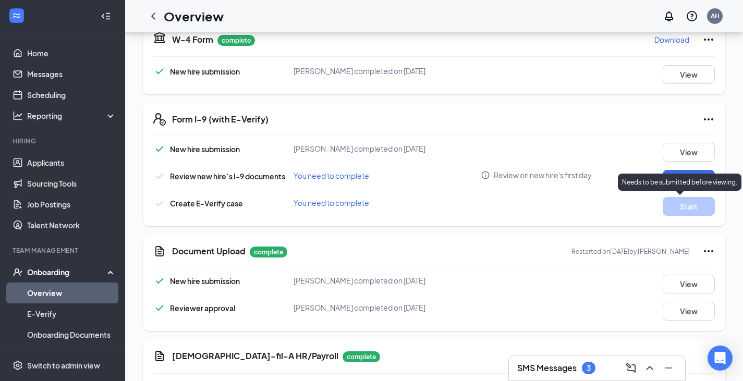
scroll to position [574, 0]
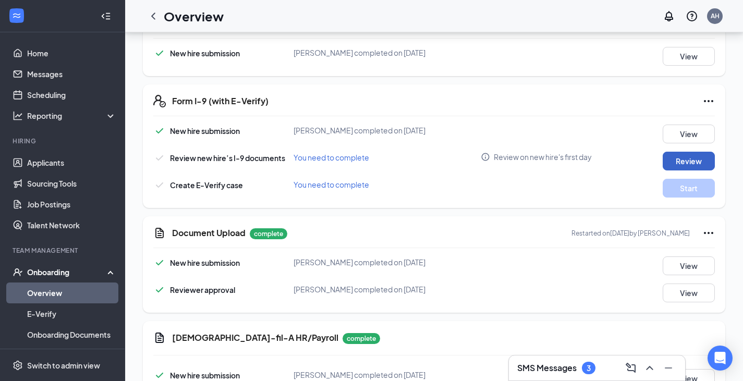
click at [682, 161] on button "Review" at bounding box center [689, 161] width 52 height 19
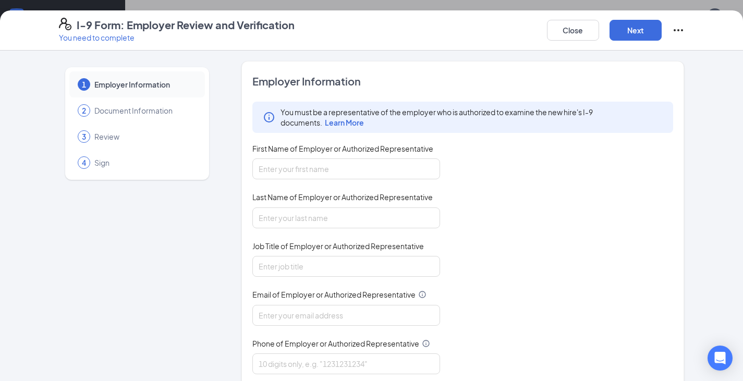
click at [348, 180] on div "You must be a representative of the employer who is authorized to examine the n…" at bounding box center [462, 238] width 421 height 273
click at [361, 166] on input "First Name of Employer or Authorized Representative" at bounding box center [346, 169] width 188 height 21
type input "Karissa"
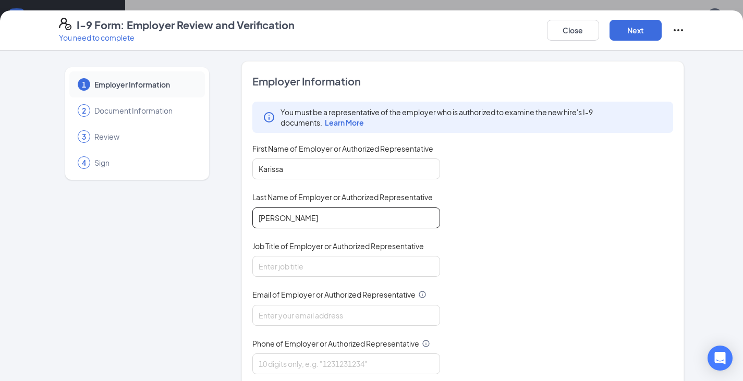
click at [257, 221] on input "rainey" at bounding box center [346, 218] width 188 height 21
type input "Rainey"
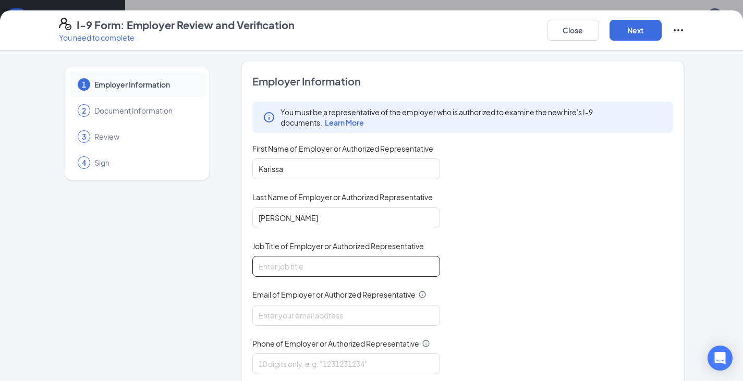
click at [279, 271] on input "Job Title of Employer or Authorized Representative" at bounding box center [346, 266] width 188 height 21
type input "Peoples Operations"
type input "k.vonyel@gmail.com"
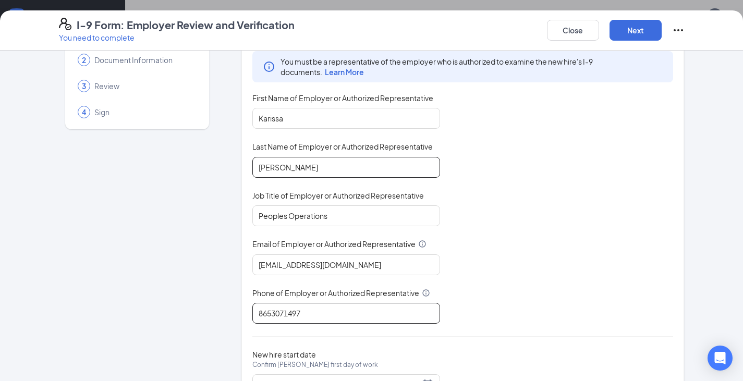
scroll to position [101, 0]
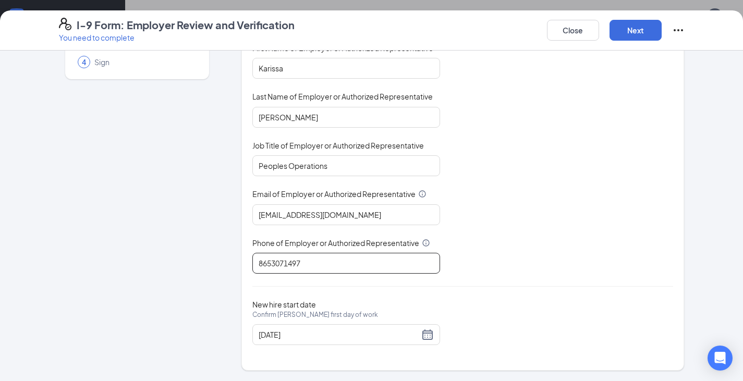
type input "8653071497"
click at [644, 16] on div "I-9 Form: Employer Review and Verification You need to complete Close Next" at bounding box center [371, 30] width 743 height 40
click at [648, 32] on button "Next" at bounding box center [636, 30] width 52 height 21
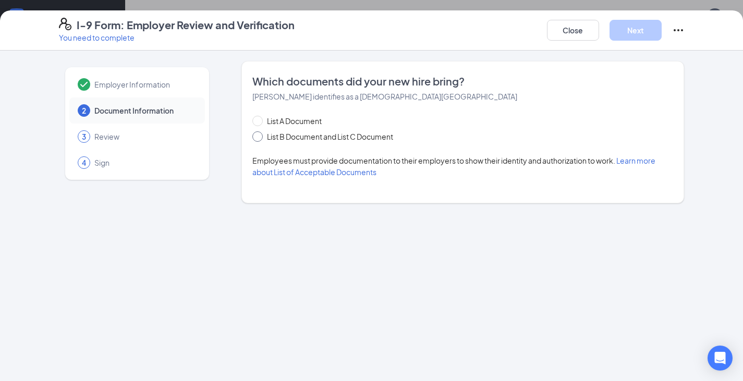
click at [260, 137] on span at bounding box center [257, 136] width 10 height 10
click at [260, 137] on input "List B Document and List C Document" at bounding box center [255, 134] width 7 height 7
radio input "true"
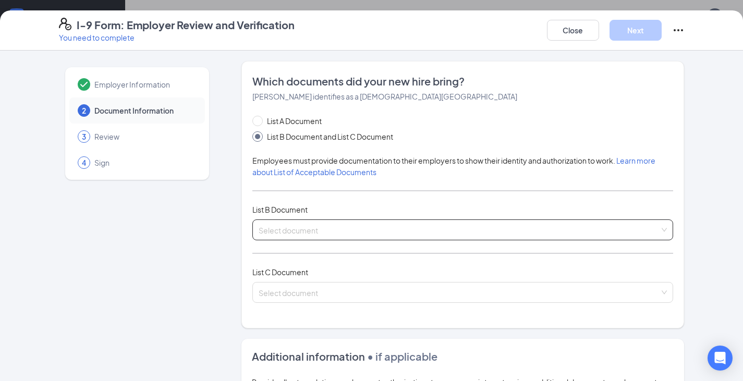
click at [319, 227] on input "search" at bounding box center [460, 228] width 402 height 16
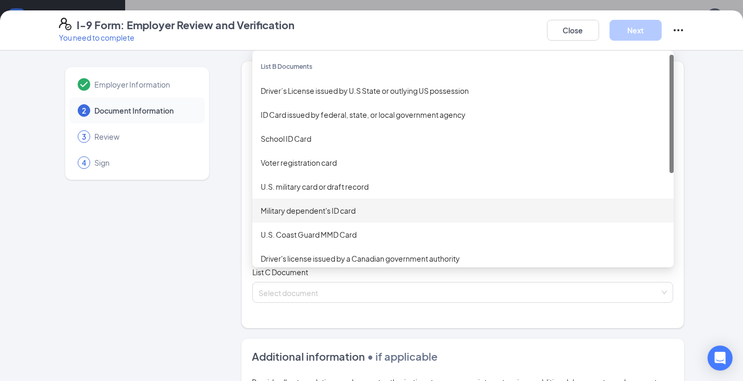
click at [318, 221] on div "Military dependent's ID card" at bounding box center [462, 211] width 421 height 24
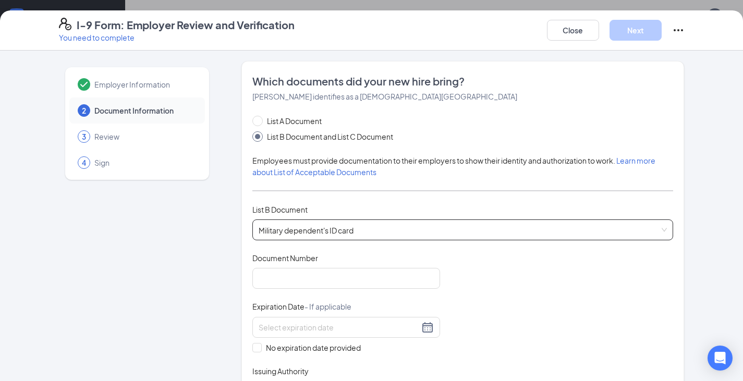
click at [347, 223] on div "Military dependent's ID card Military dependent's ID card U.S. military card or…" at bounding box center [462, 230] width 421 height 21
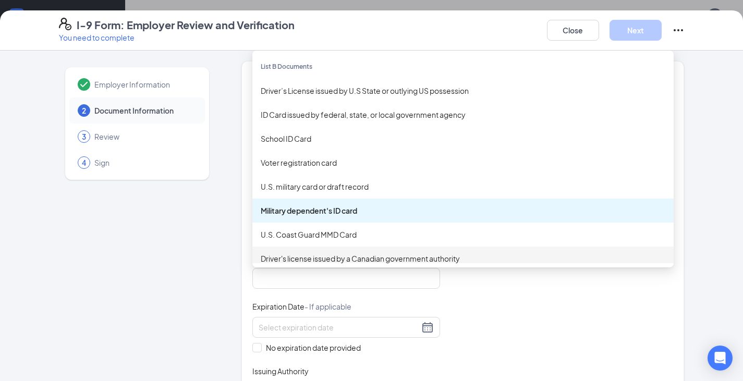
click at [466, 299] on div "Document Title Military dependent's ID card Document Number Expiration Date - I…" at bounding box center [462, 327] width 421 height 149
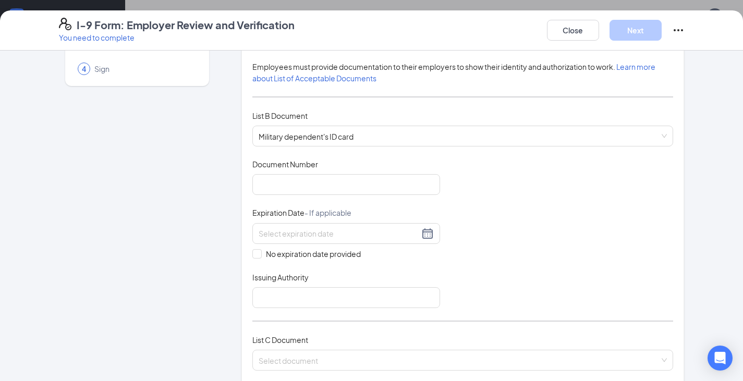
scroll to position [104, 0]
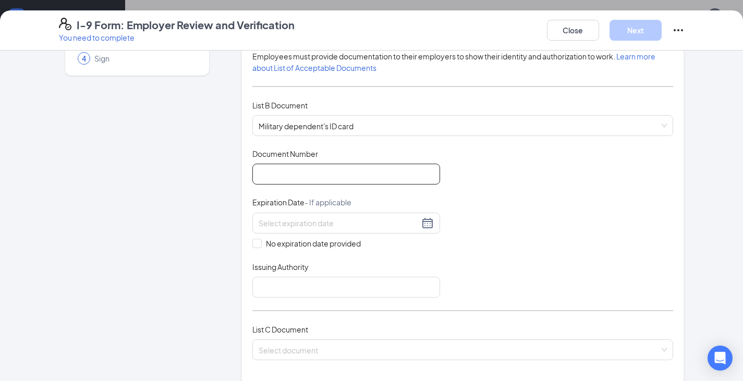
click at [324, 168] on input "Document Number" at bounding box center [346, 174] width 188 height 21
click at [312, 228] on input at bounding box center [339, 223] width 161 height 11
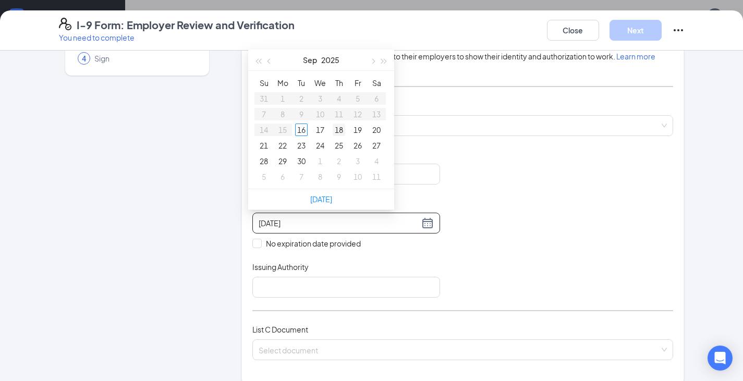
type input "09/18/2025"
click at [371, 59] on span "button" at bounding box center [372, 61] width 5 height 5
type input "12/05/2025"
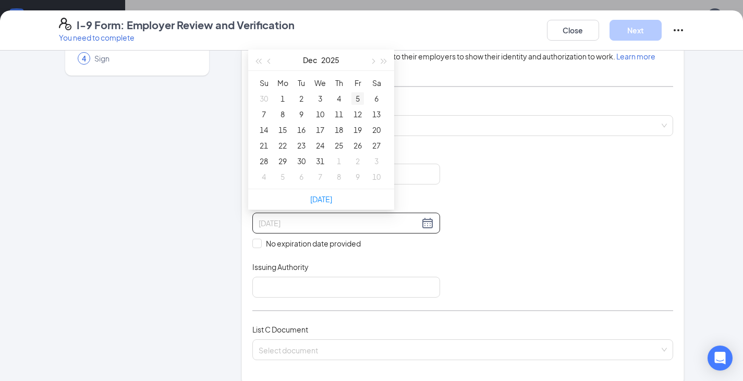
click at [355, 101] on div "5" at bounding box center [358, 98] width 13 height 13
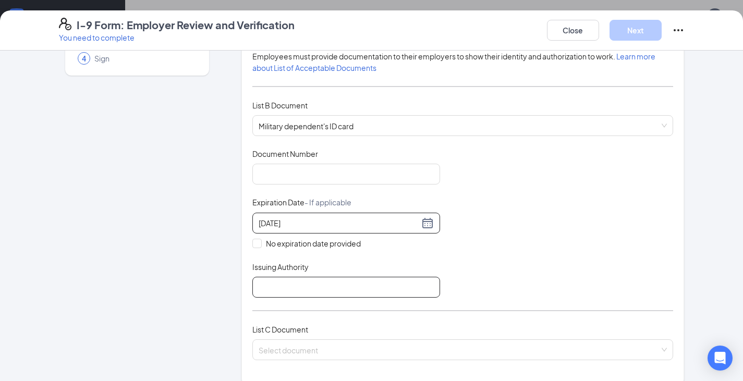
click at [284, 286] on input "Issuing Authority" at bounding box center [346, 287] width 188 height 21
type input "u"
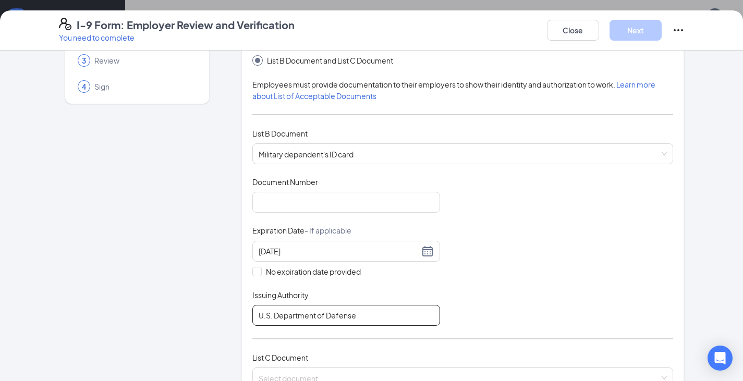
scroll to position [52, 0]
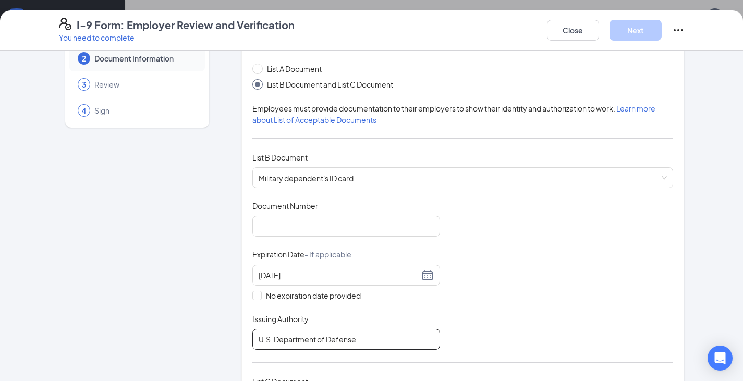
type input "U.S. Department of Defense"
click at [343, 226] on input "Document Number" at bounding box center [346, 226] width 188 height 21
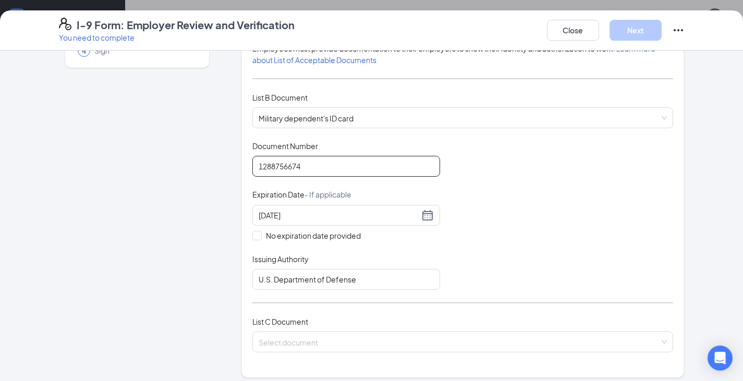
scroll to position [209, 0]
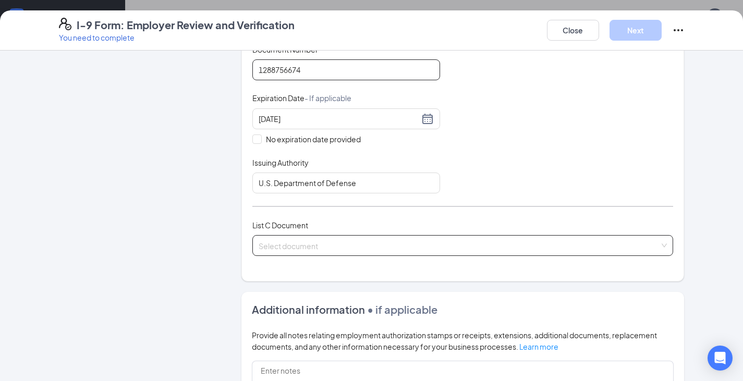
type input "1288756674"
click at [501, 237] on input "search" at bounding box center [460, 244] width 402 height 16
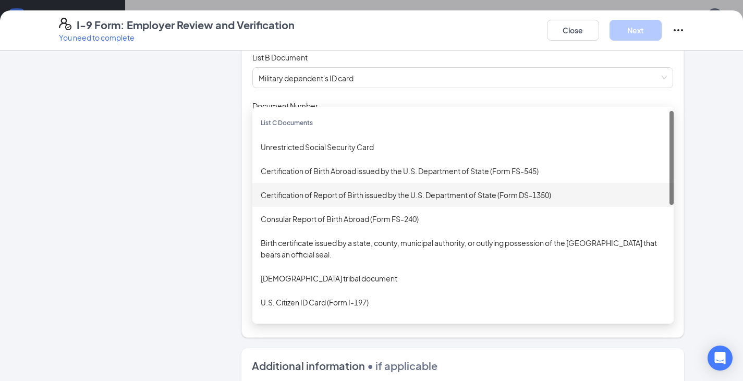
scroll to position [104, 0]
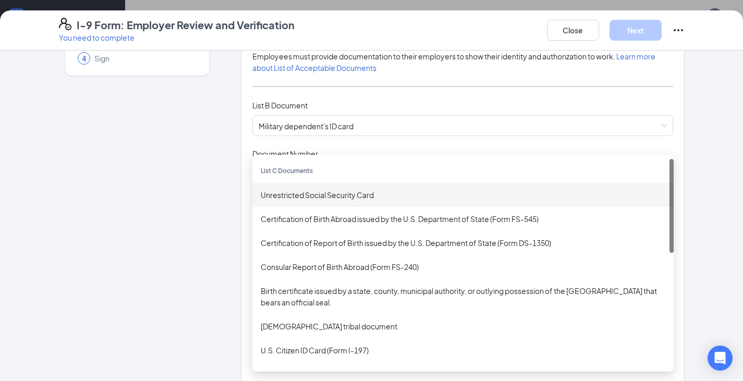
click at [364, 198] on div "Unrestricted Social Security Card" at bounding box center [463, 194] width 405 height 11
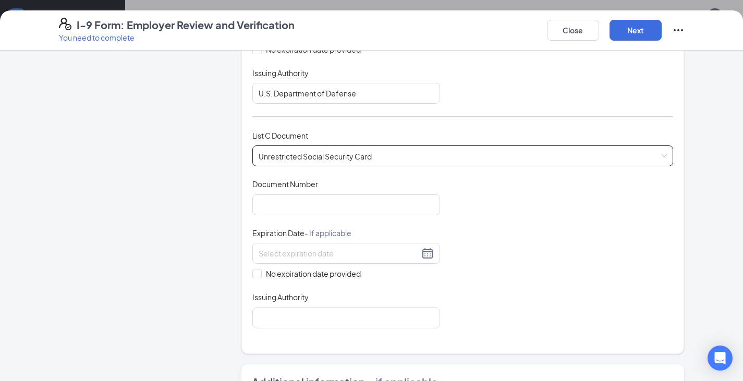
scroll to position [313, 0]
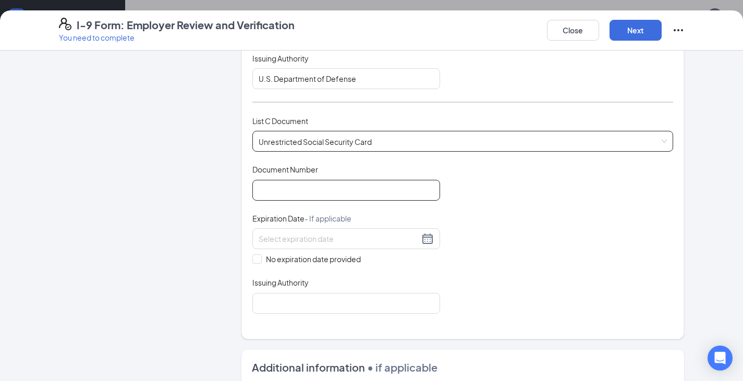
click at [299, 181] on input "Document Number" at bounding box center [346, 190] width 188 height 21
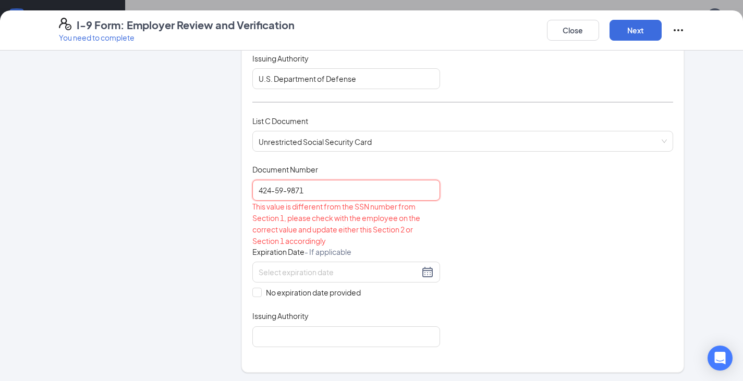
click at [281, 190] on input "424-59-9871" at bounding box center [346, 190] width 188 height 21
click at [290, 190] on input "424-599871" at bounding box center [346, 190] width 188 height 21
click at [269, 192] on input "424-599371" at bounding box center [346, 190] width 188 height 21
click at [270, 193] on input "424-599371" at bounding box center [346, 190] width 188 height 21
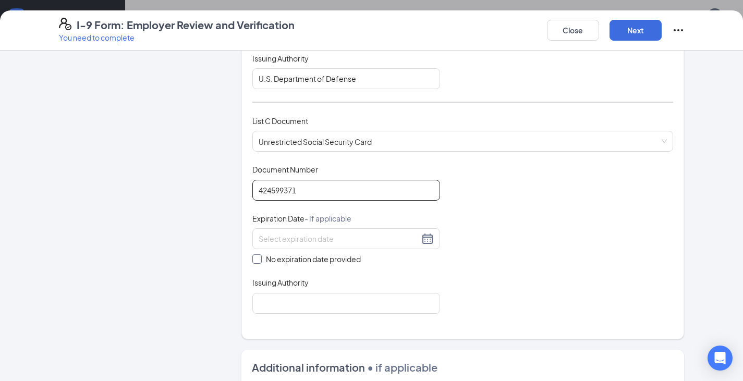
type input "424599371"
click at [252, 258] on input "No expiration date provided" at bounding box center [255, 258] width 7 height 7
checkbox input "true"
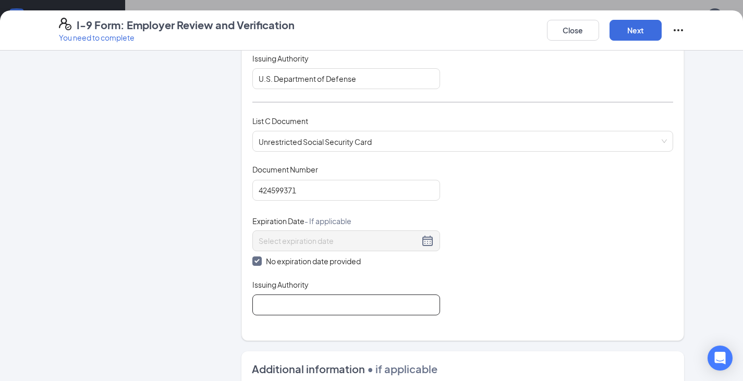
click at [293, 301] on input "Issuing Authority" at bounding box center [346, 305] width 188 height 21
click at [278, 305] on input "SocialSecurity Adminastration" at bounding box center [346, 305] width 188 height 21
click at [334, 301] on input "Social Security Adminastration" at bounding box center [346, 305] width 188 height 21
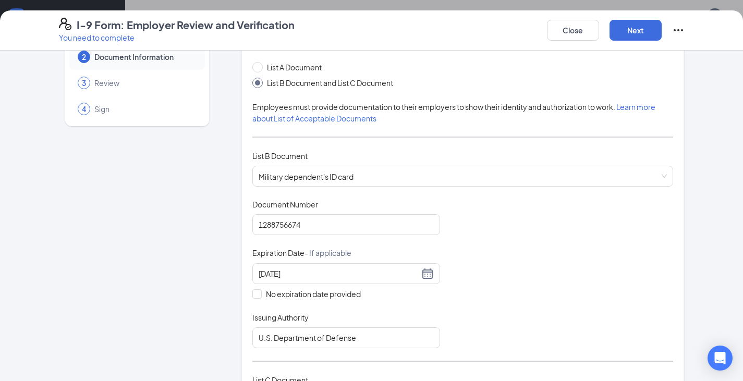
scroll to position [0, 0]
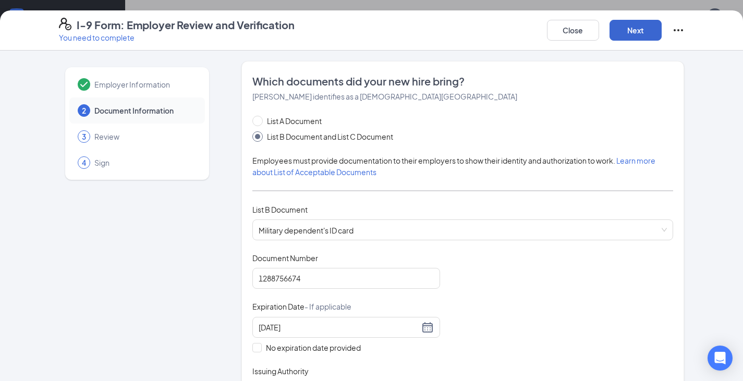
type input "Social Security Administration"
click at [631, 25] on button "Next" at bounding box center [636, 30] width 52 height 21
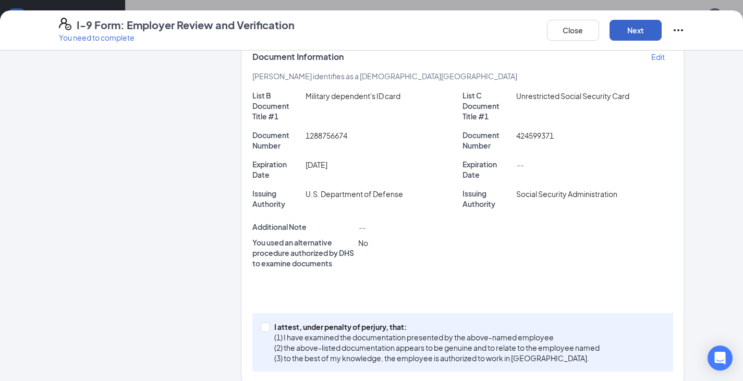
scroll to position [249, 0]
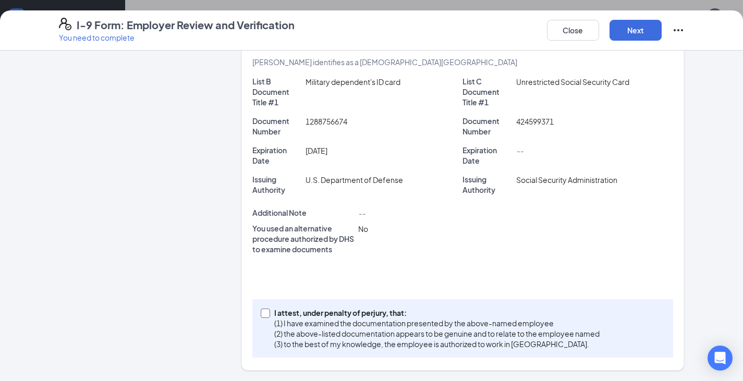
click at [264, 313] on span at bounding box center [265, 313] width 9 height 9
click at [264, 313] on input "I attest, under penalty of perjury, that: (1) I have examined the documentation…" at bounding box center [264, 312] width 7 height 7
checkbox input "true"
click at [644, 24] on button "Next" at bounding box center [636, 30] width 52 height 21
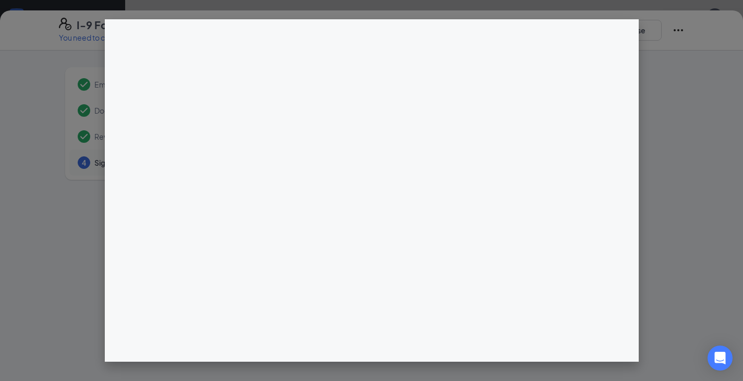
scroll to position [572, 0]
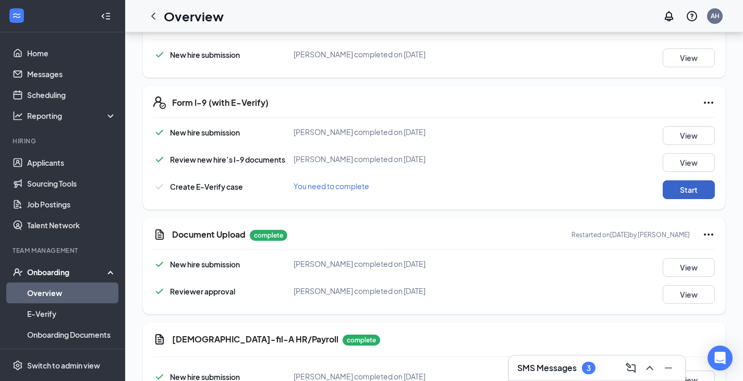
click at [681, 191] on button "Start" at bounding box center [689, 189] width 52 height 19
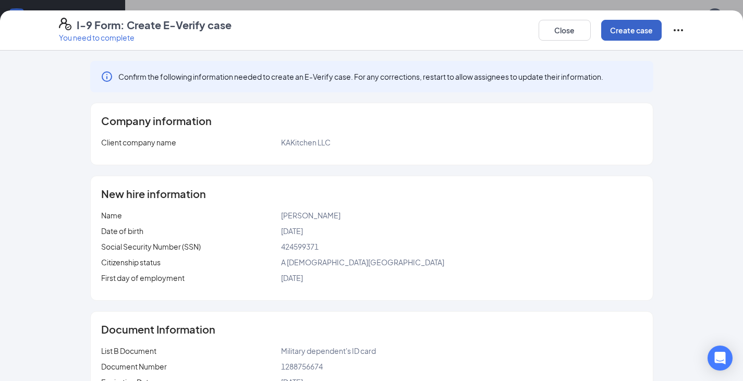
click at [621, 30] on button "Create case" at bounding box center [631, 30] width 61 height 21
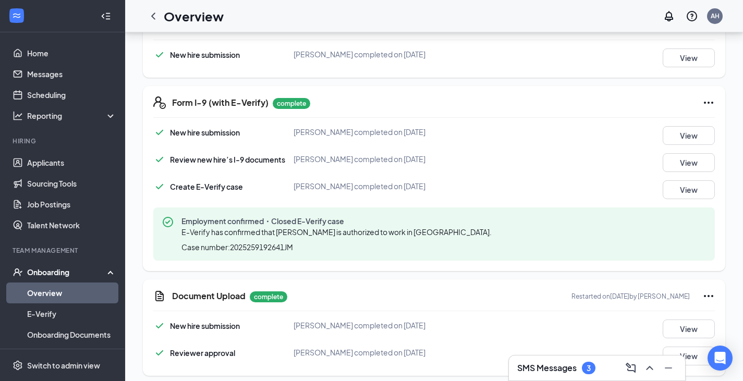
click at [53, 299] on link "Overview" at bounding box center [71, 293] width 89 height 21
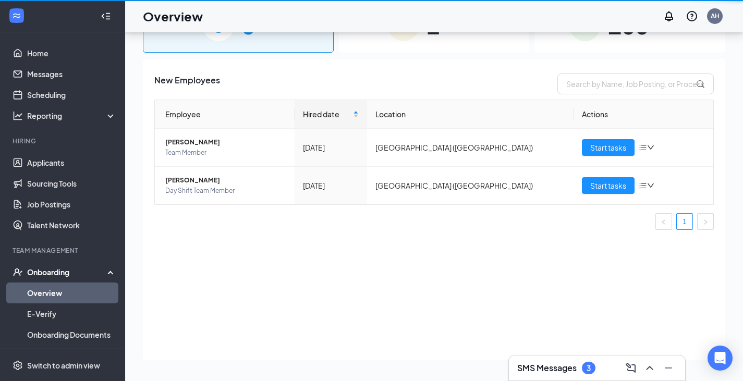
scroll to position [47, 0]
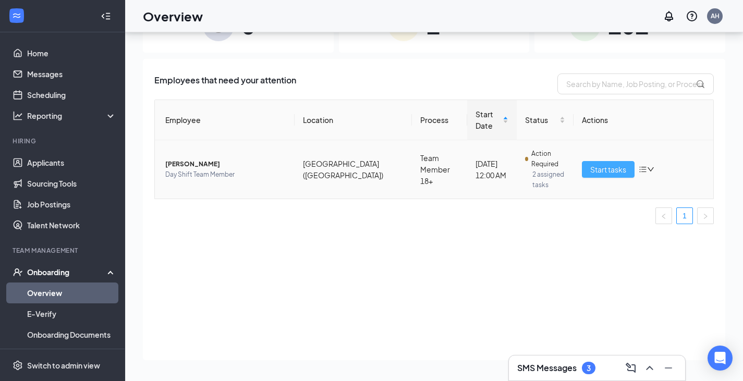
click at [621, 164] on span "Start tasks" at bounding box center [608, 169] width 36 height 11
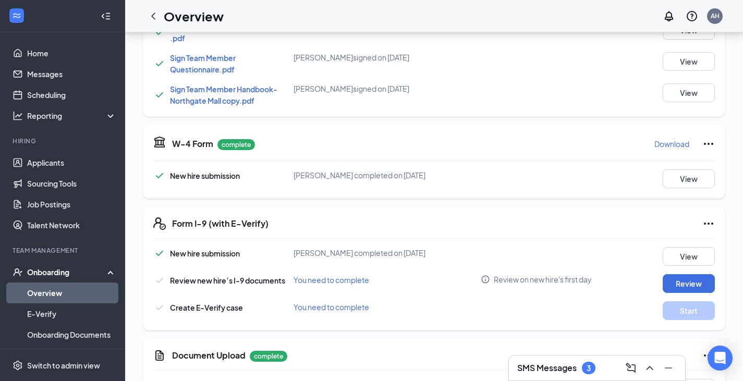
scroll to position [469, 0]
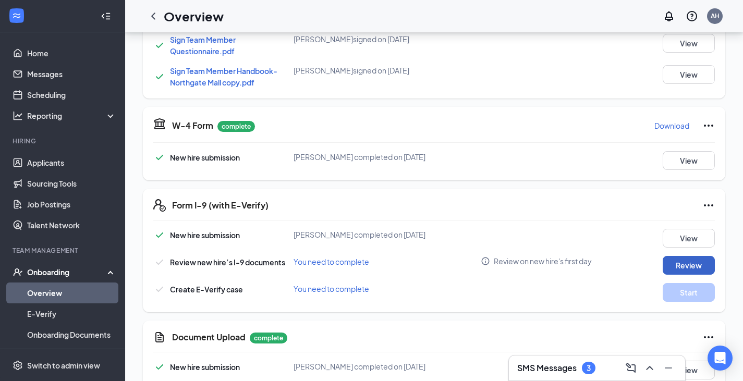
click at [679, 263] on button "Review" at bounding box center [689, 265] width 52 height 19
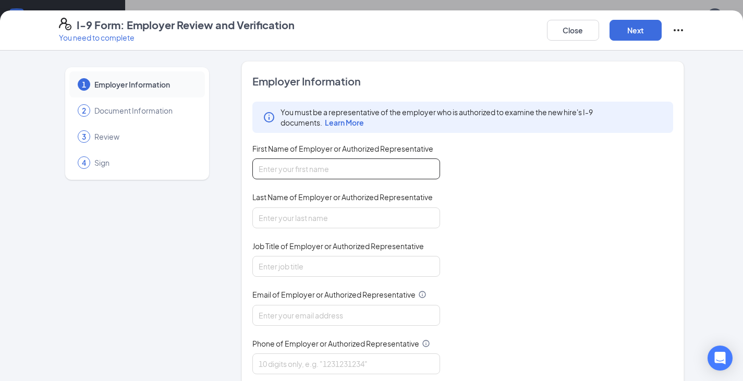
click at [270, 173] on input "First Name of Employer or Authorized Representative" at bounding box center [346, 169] width 188 height 21
type input "Karissa"
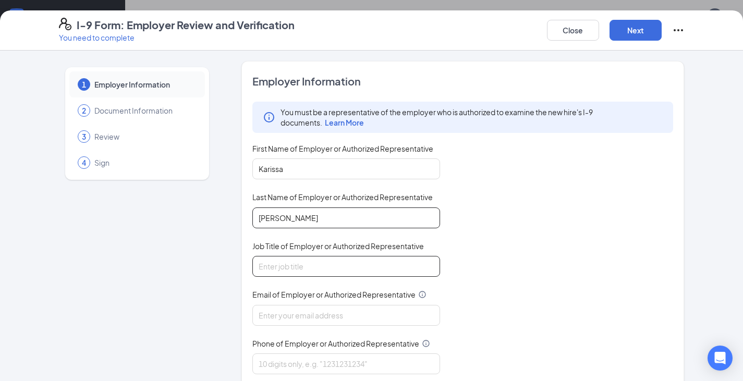
type input "Rainey"
click at [297, 274] on input "Job Title of Employer or Authorized Representative" at bounding box center [346, 266] width 188 height 21
type input "Peoples Operations"
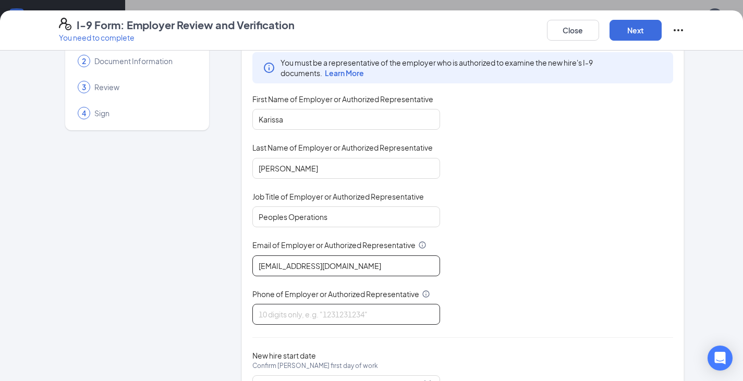
scroll to position [52, 0]
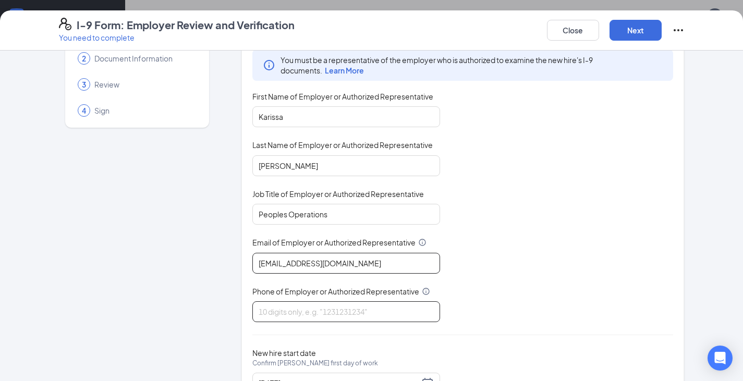
type input "k.vonyel@gmail.com"
click at [291, 313] on input "Phone of Employer or Authorized Representative" at bounding box center [346, 311] width 188 height 21
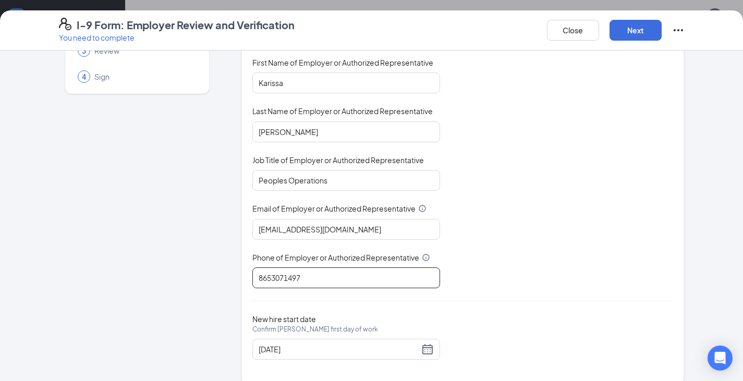
scroll to position [101, 0]
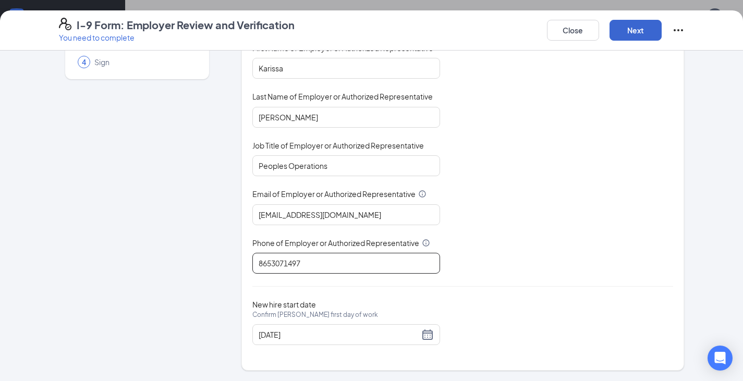
type input "8653071497"
click at [629, 33] on button "Next" at bounding box center [636, 30] width 52 height 21
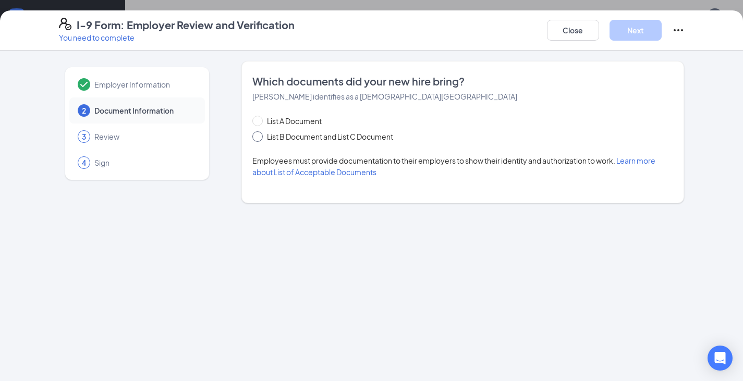
click at [263, 138] on span "List B Document and List C Document" at bounding box center [330, 136] width 135 height 11
click at [260, 138] on input "List B Document and List C Document" at bounding box center [255, 134] width 7 height 7
radio input "true"
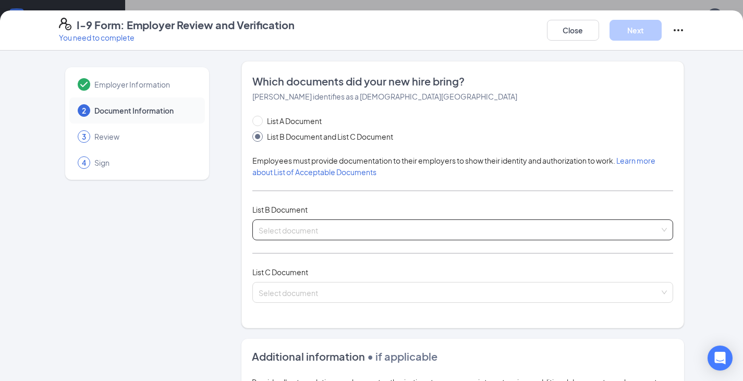
click at [318, 225] on input "search" at bounding box center [460, 228] width 402 height 16
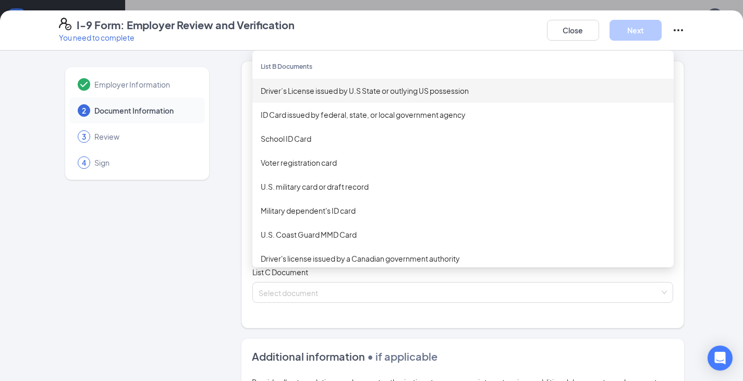
click at [293, 91] on div "Driver’s License issued by U.S State or outlying US possession" at bounding box center [463, 90] width 405 height 11
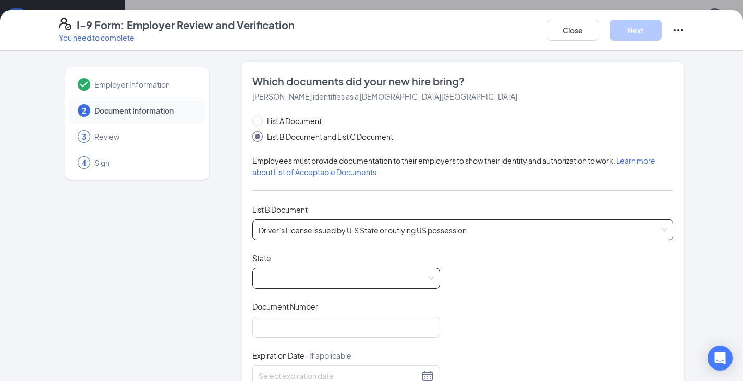
click at [296, 268] on div at bounding box center [346, 278] width 188 height 21
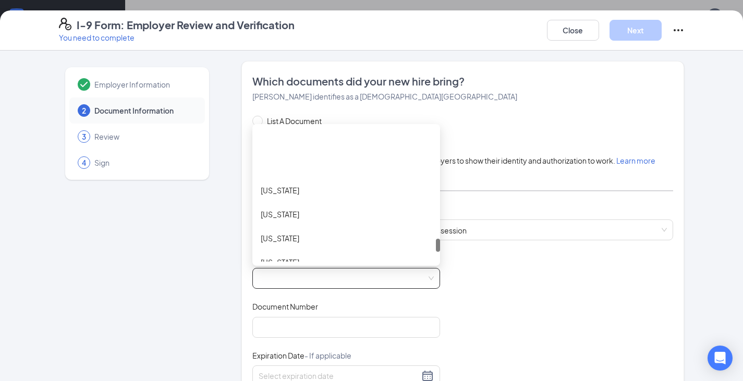
scroll to position [1002, 0]
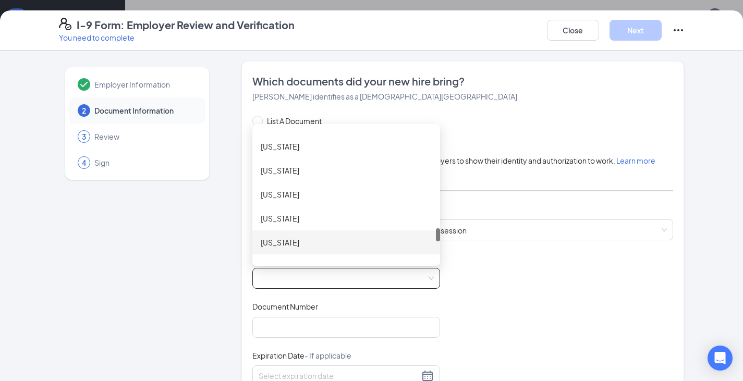
click at [274, 238] on div "Tennessee" at bounding box center [346, 242] width 171 height 11
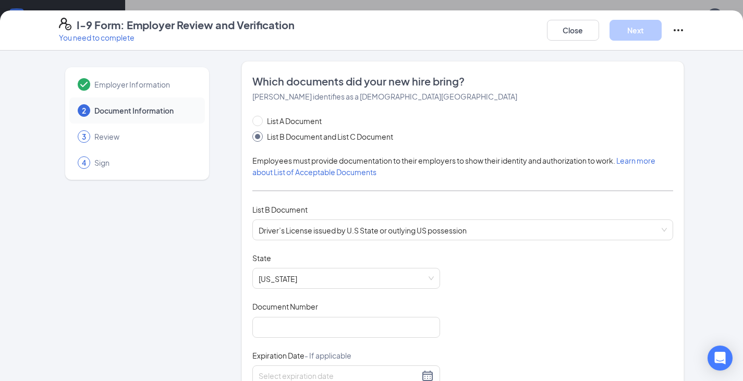
click at [307, 339] on div "Document Title Driver’s License issued by U.S State or outlying US possession S…" at bounding box center [462, 352] width 421 height 198
click at [309, 328] on input "Document Number" at bounding box center [346, 327] width 188 height 21
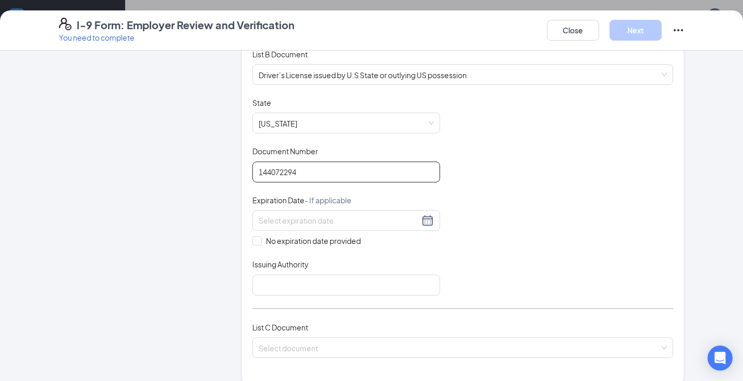
scroll to position [156, 0]
type input "144072294"
click at [283, 224] on input at bounding box center [339, 219] width 161 height 11
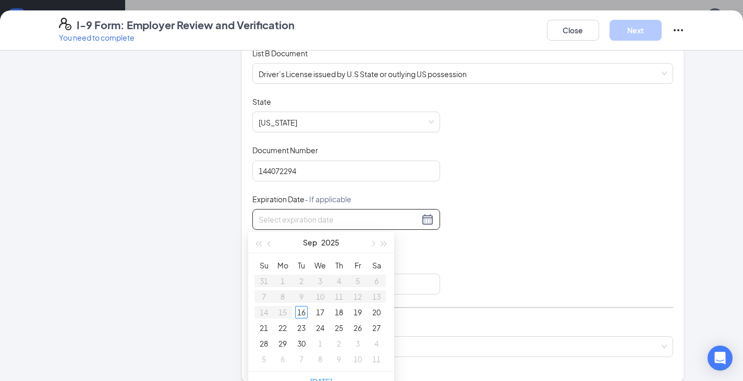
click at [283, 224] on input at bounding box center [339, 219] width 161 height 11
click at [262, 298] on div "8" at bounding box center [264, 297] width 13 height 13
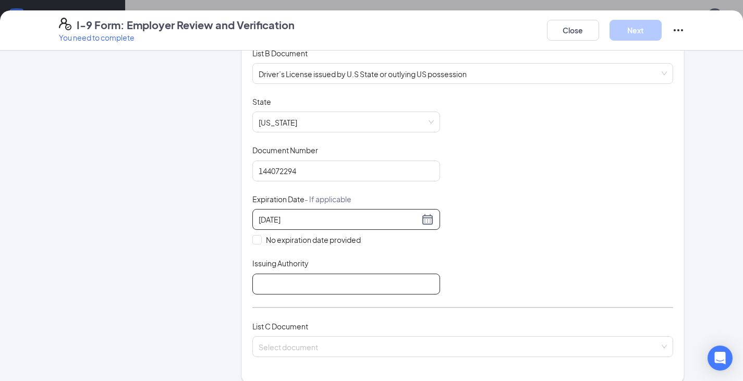
type input "02/08/2026"
click at [262, 278] on input "Issuing Authority" at bounding box center [346, 284] width 188 height 21
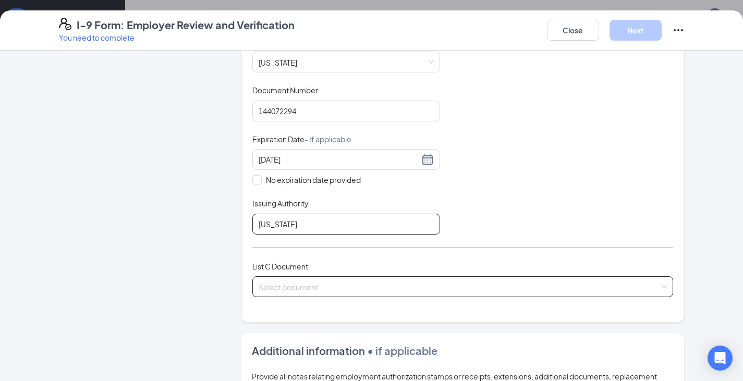
scroll to position [313, 0]
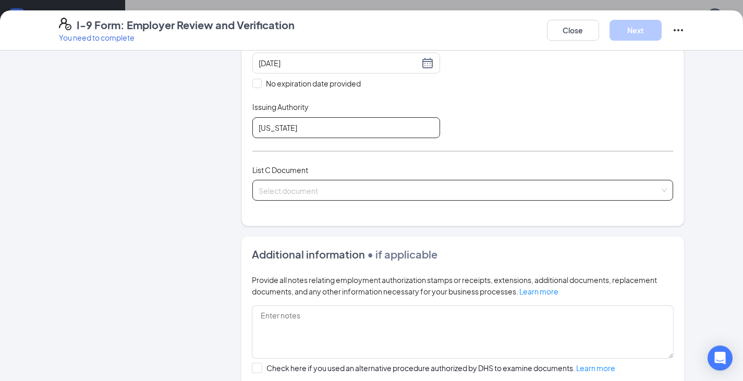
click at [302, 195] on div "Select document" at bounding box center [462, 190] width 421 height 21
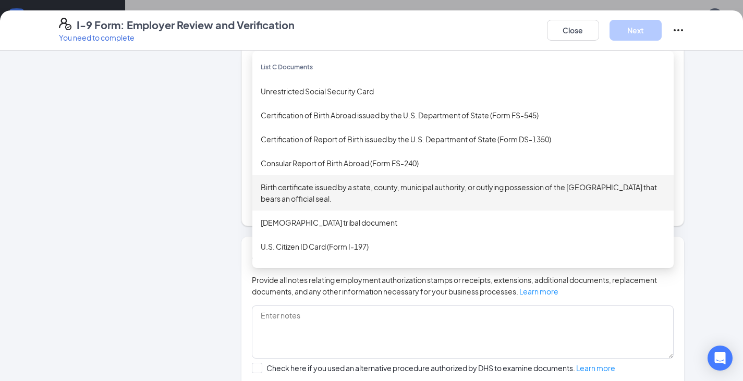
type input "Tennessee"
click at [316, 187] on div "Birth certificate issued by a state, county, municipal authority, or outlying p…" at bounding box center [463, 193] width 405 height 23
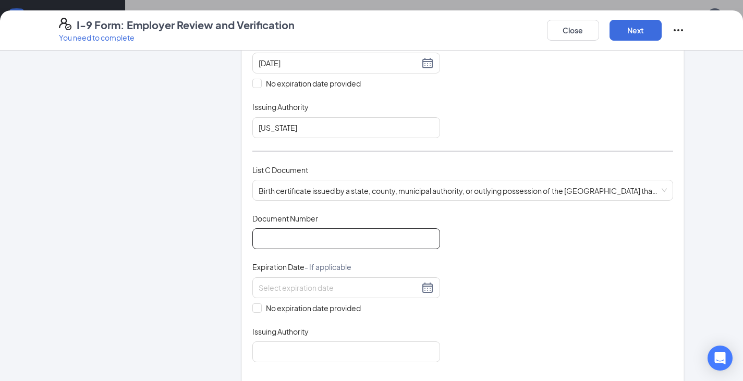
click at [304, 240] on input "Document Number" at bounding box center [346, 238] width 188 height 21
click at [297, 236] on input "Document Number" at bounding box center [346, 238] width 188 height 21
type input "139-05-005402"
click at [332, 291] on input at bounding box center [339, 287] width 161 height 11
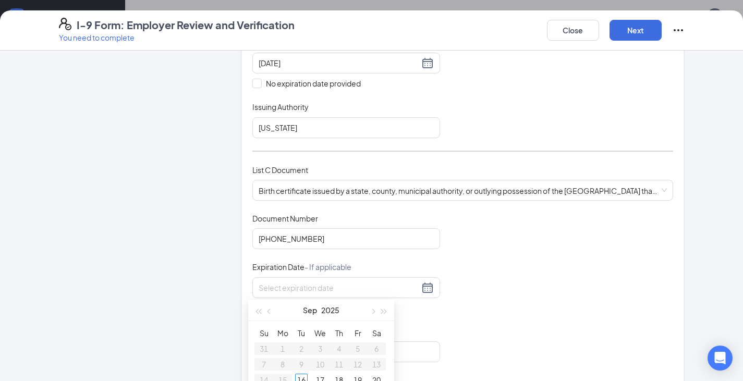
click at [459, 282] on div "Document Title Birth certificate issued by a state, county, municipal authority…" at bounding box center [462, 287] width 421 height 149
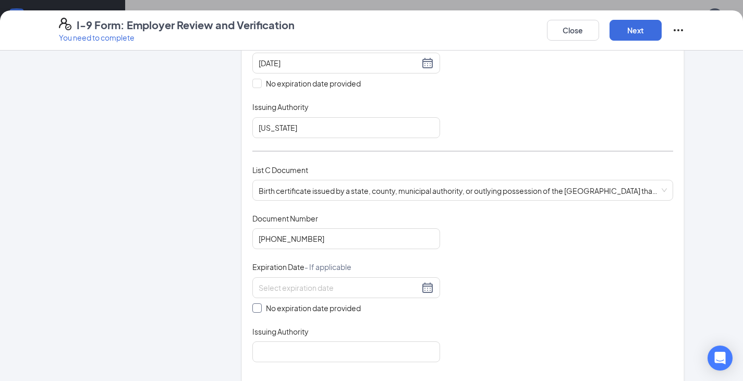
click at [256, 305] on span at bounding box center [256, 308] width 9 height 9
click at [256, 305] on input "No expiration date provided" at bounding box center [255, 307] width 7 height 7
checkbox input "true"
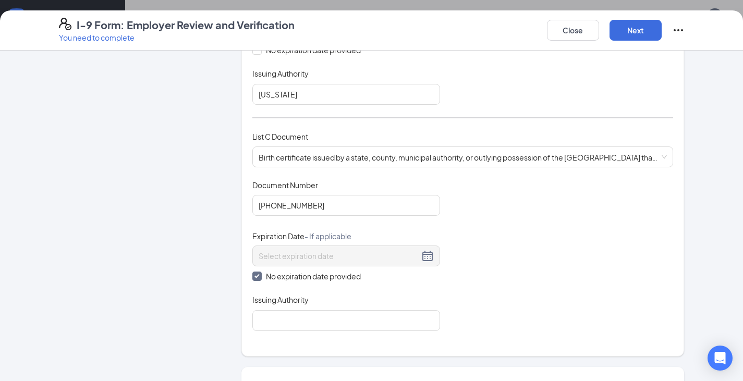
scroll to position [469, 0]
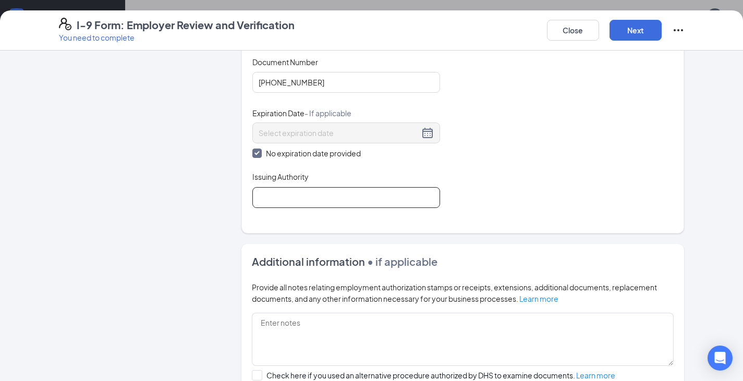
click at [315, 197] on input "Issuing Authority" at bounding box center [346, 197] width 188 height 21
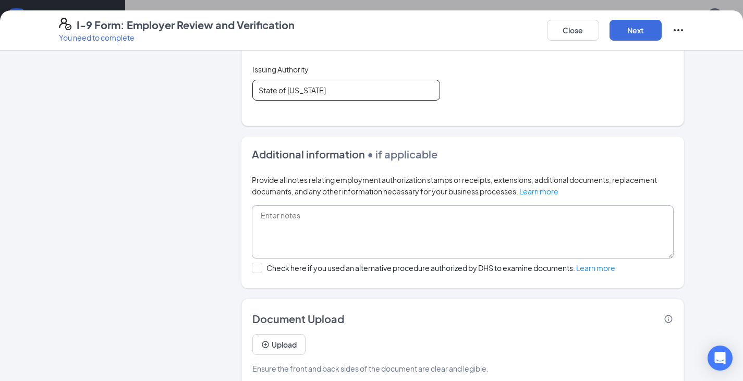
scroll to position [598, 0]
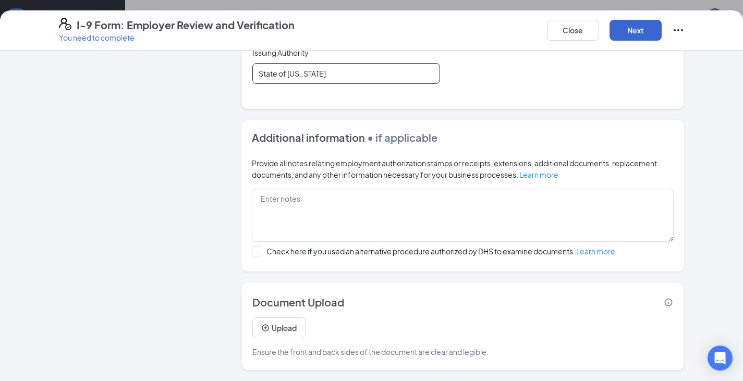
type input "State of South Carolina"
click at [628, 28] on button "Next" at bounding box center [636, 30] width 52 height 21
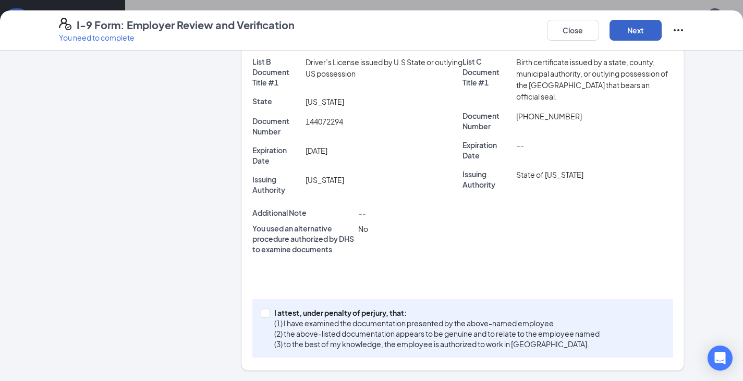
scroll to position [269, 0]
click at [264, 315] on span at bounding box center [265, 313] width 9 height 9
click at [264, 315] on input "I attest, under penalty of perjury, that: (1) I have examined the documentation…" at bounding box center [264, 312] width 7 height 7
checkbox input "true"
click at [630, 36] on button "Next" at bounding box center [636, 30] width 52 height 21
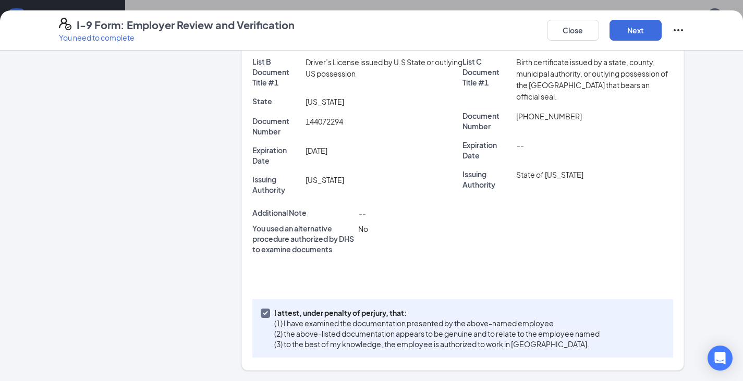
scroll to position [0, 0]
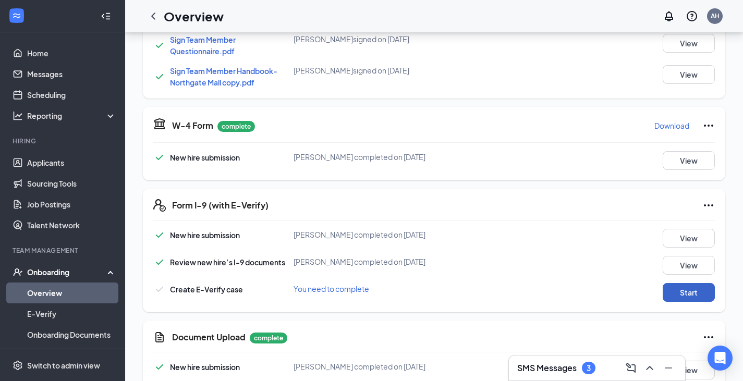
click at [686, 290] on button "Start" at bounding box center [689, 292] width 52 height 19
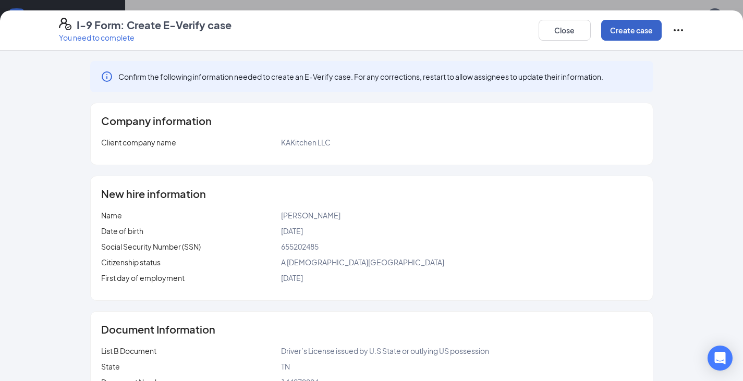
click at [642, 24] on button "Create case" at bounding box center [631, 30] width 61 height 21
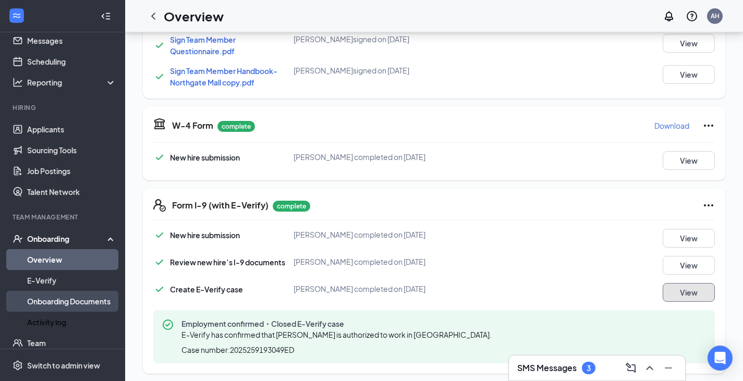
scroll to position [52, 0]
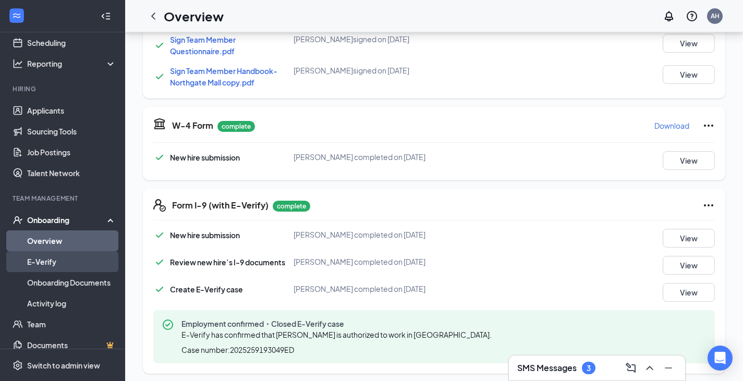
click at [51, 259] on link "E-Verify" at bounding box center [71, 261] width 89 height 21
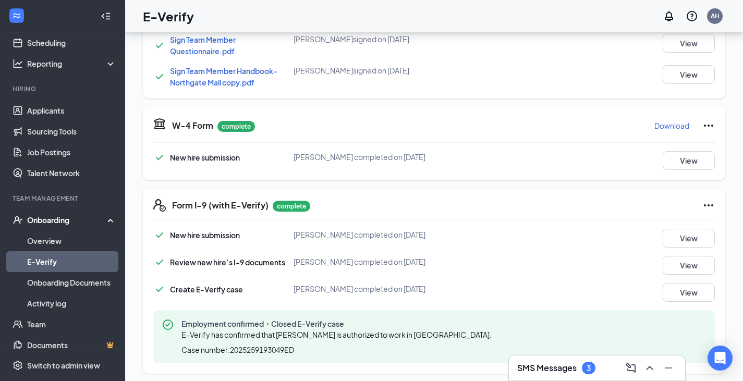
scroll to position [47, 0]
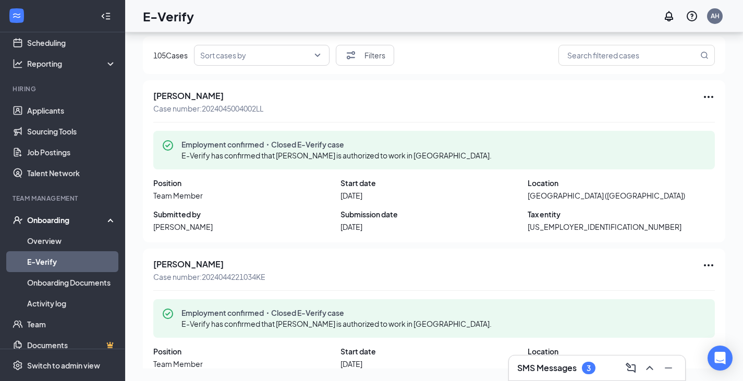
click at [274, 54] on input "search" at bounding box center [258, 55] width 116 height 20
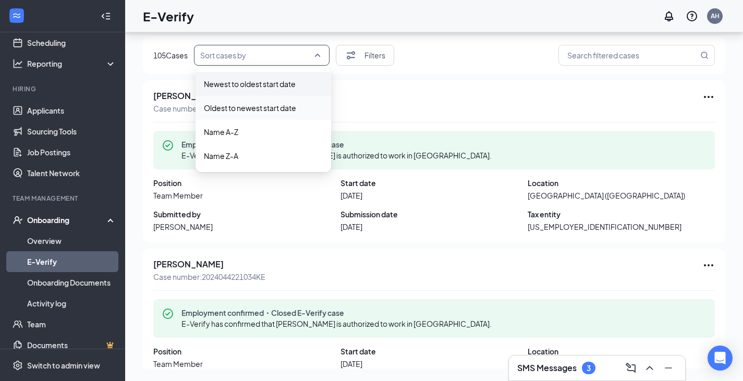
click at [272, 89] on span "Newest to oldest start date" at bounding box center [250, 83] width 92 height 11
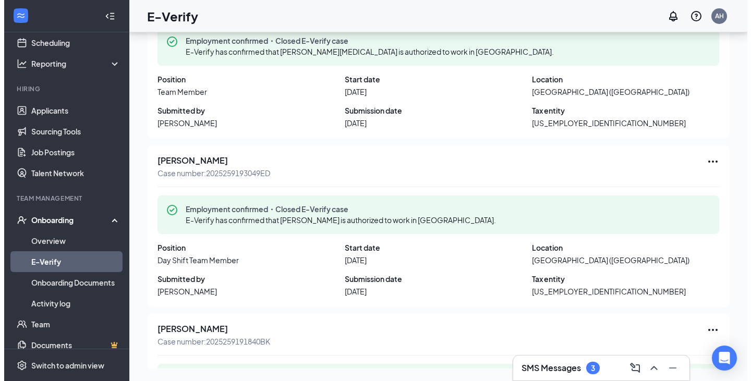
scroll to position [104, 0]
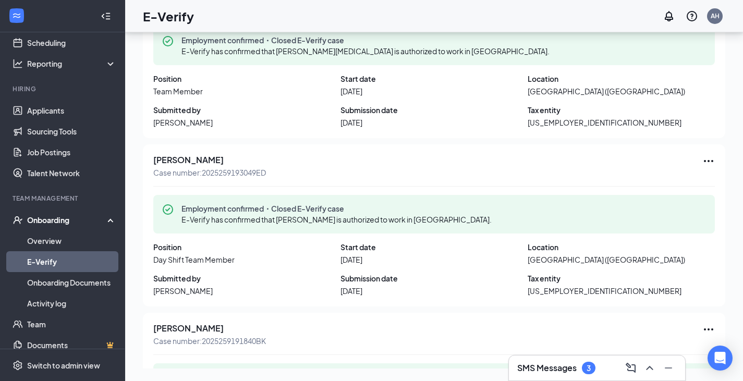
click at [696, 169] on div "Garrett McEvoy Case number: 2025259193049ED" at bounding box center [434, 166] width 562 height 23
click at [703, 165] on icon "Ellipses" at bounding box center [709, 161] width 13 height 13
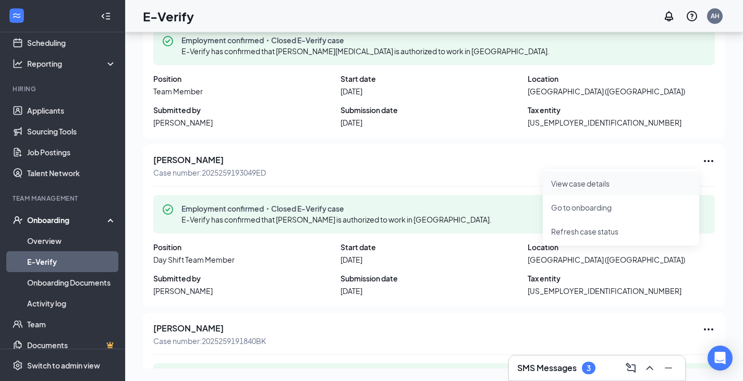
click at [633, 185] on span "View case details" at bounding box center [621, 183] width 140 height 11
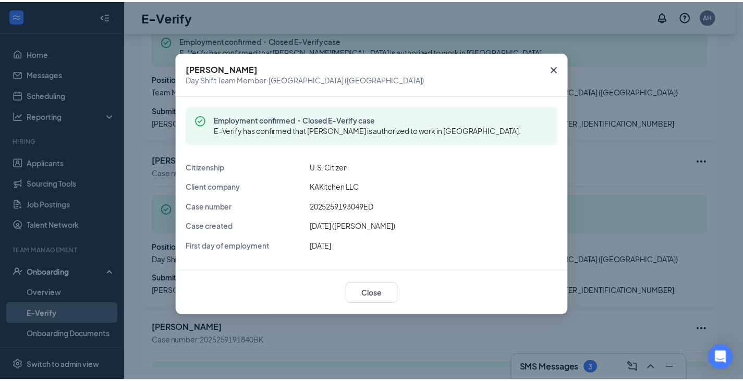
scroll to position [46, 0]
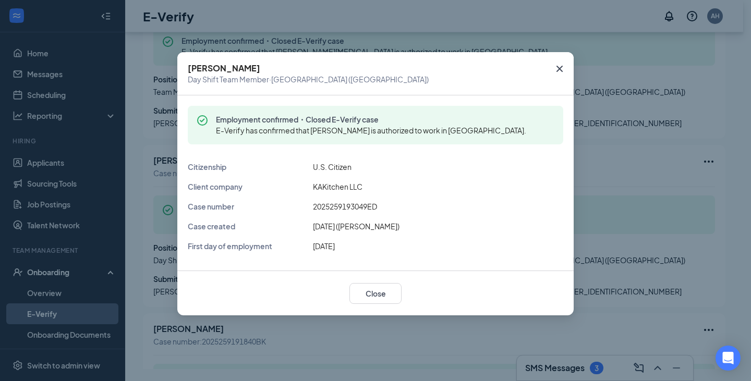
click at [557, 69] on icon "Cross" at bounding box center [559, 69] width 13 height 13
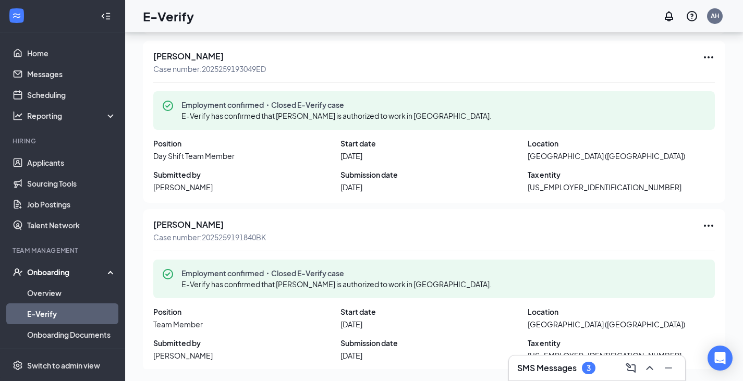
scroll to position [0, 0]
drag, startPoint x: 713, startPoint y: 129, endPoint x: 721, endPoint y: 136, distance: 10.8
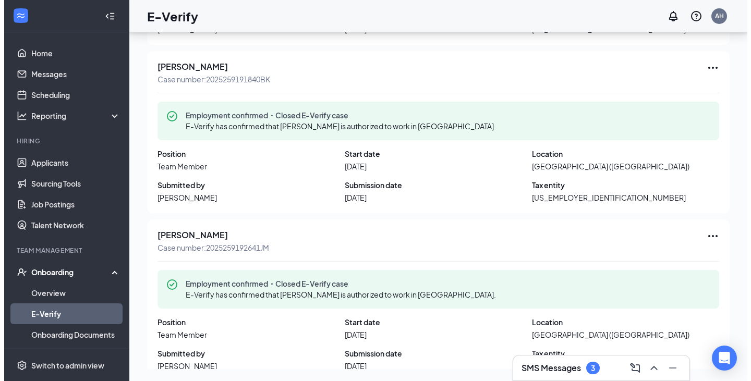
scroll to position [396, 0]
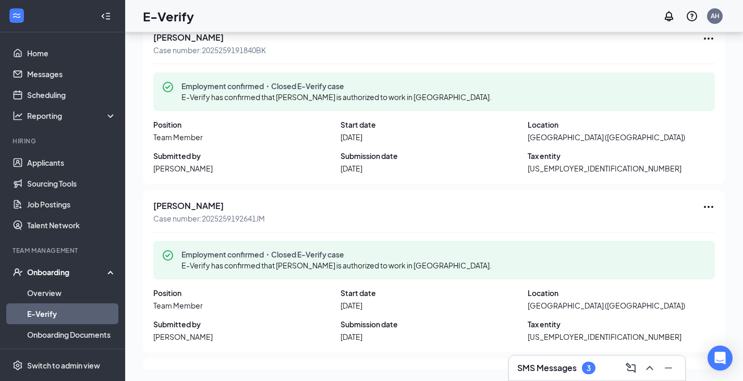
click at [704, 207] on icon "Ellipses" at bounding box center [708, 207] width 9 height 2
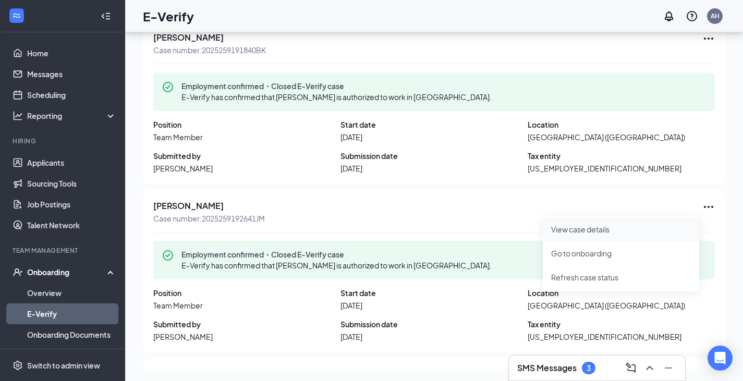
click at [631, 231] on span "View case details" at bounding box center [621, 229] width 140 height 11
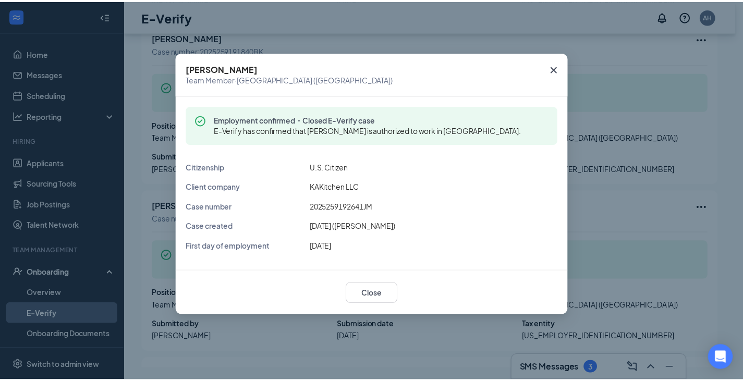
scroll to position [395, 0]
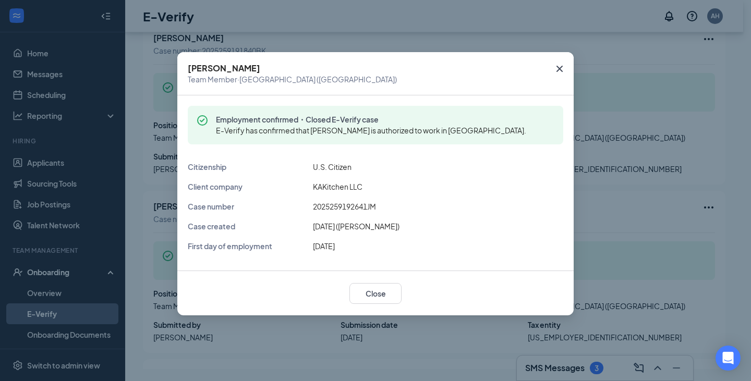
click at [561, 67] on icon "Cross" at bounding box center [560, 69] width 6 height 6
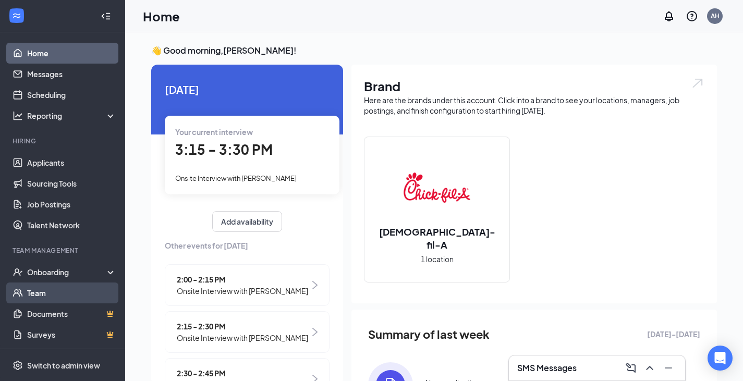
click at [65, 288] on link "Team" at bounding box center [71, 293] width 89 height 21
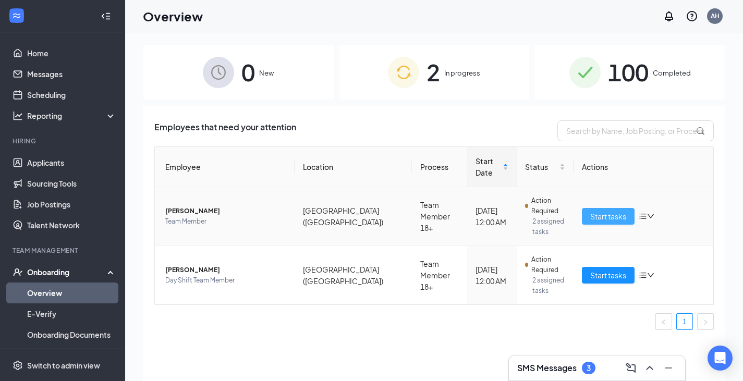
click at [607, 211] on span "Start tasks" at bounding box center [608, 216] width 36 height 11
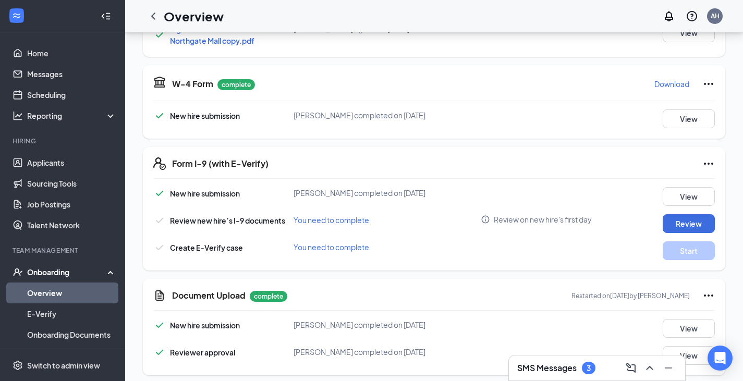
scroll to position [574, 0]
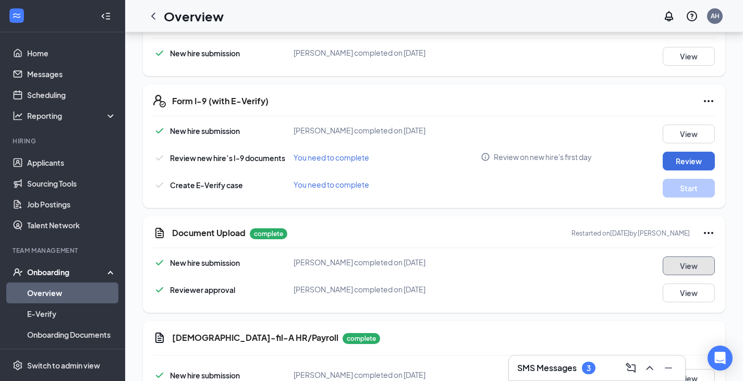
click at [710, 259] on button "View" at bounding box center [689, 266] width 52 height 19
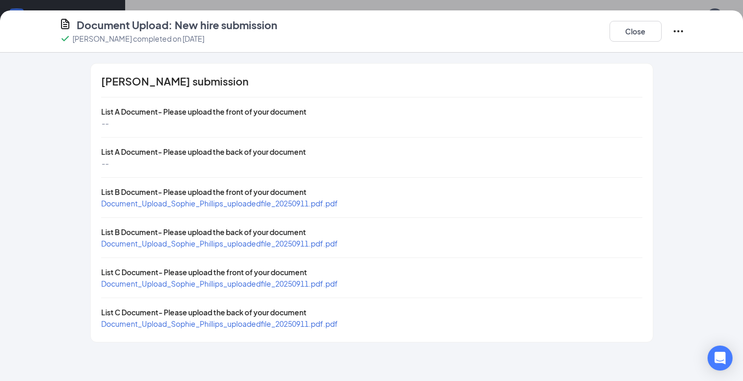
click at [275, 246] on span "Document_Upload_Sophie_Phillips_uploadedfile_20250911.pdf.pdf" at bounding box center [219, 243] width 237 height 9
click at [618, 34] on button "Close" at bounding box center [636, 31] width 52 height 21
